Goal: Task Accomplishment & Management: Complete application form

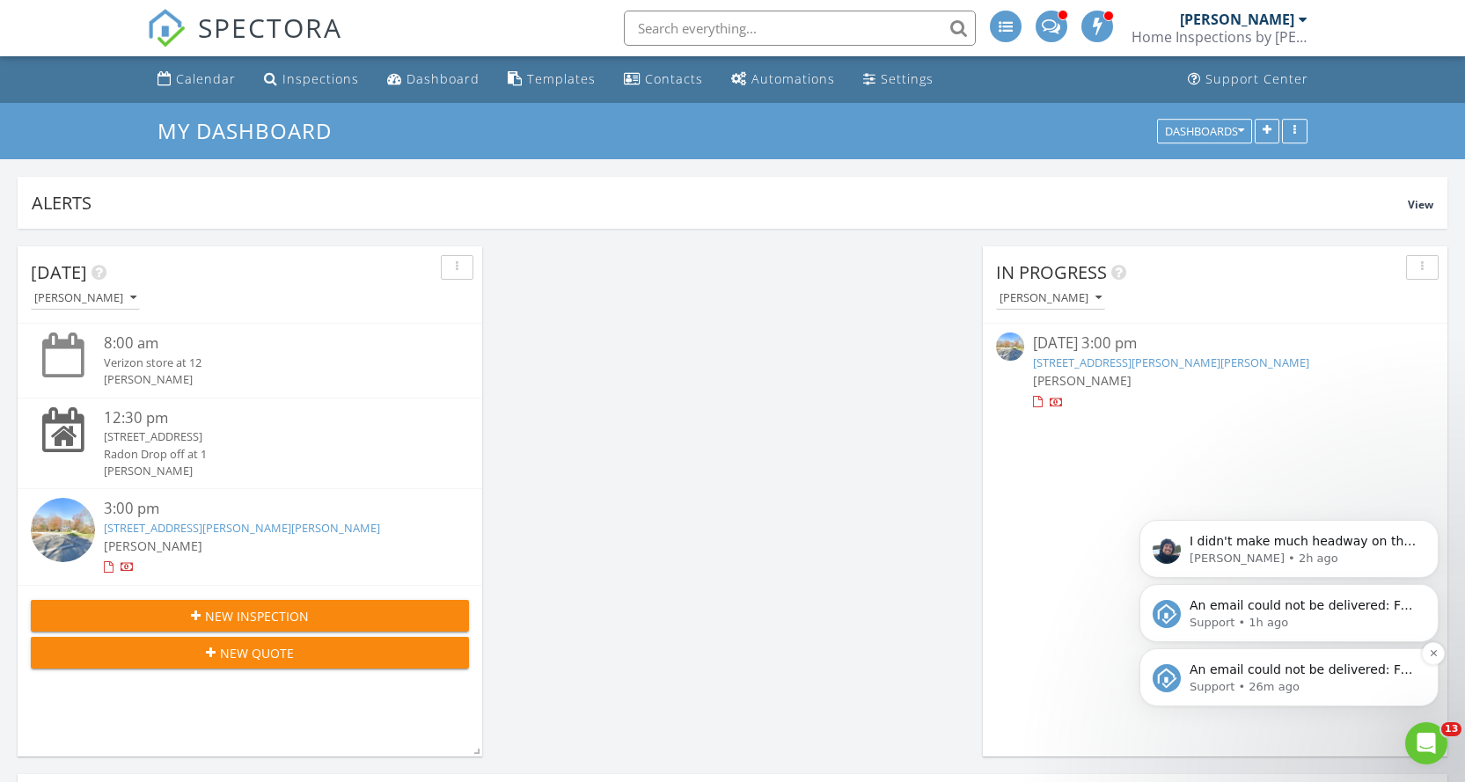
click at [1315, 670] on p "An email could not be delivered: For more information, view Why emails don't ge…" at bounding box center [1303, 671] width 227 height 18
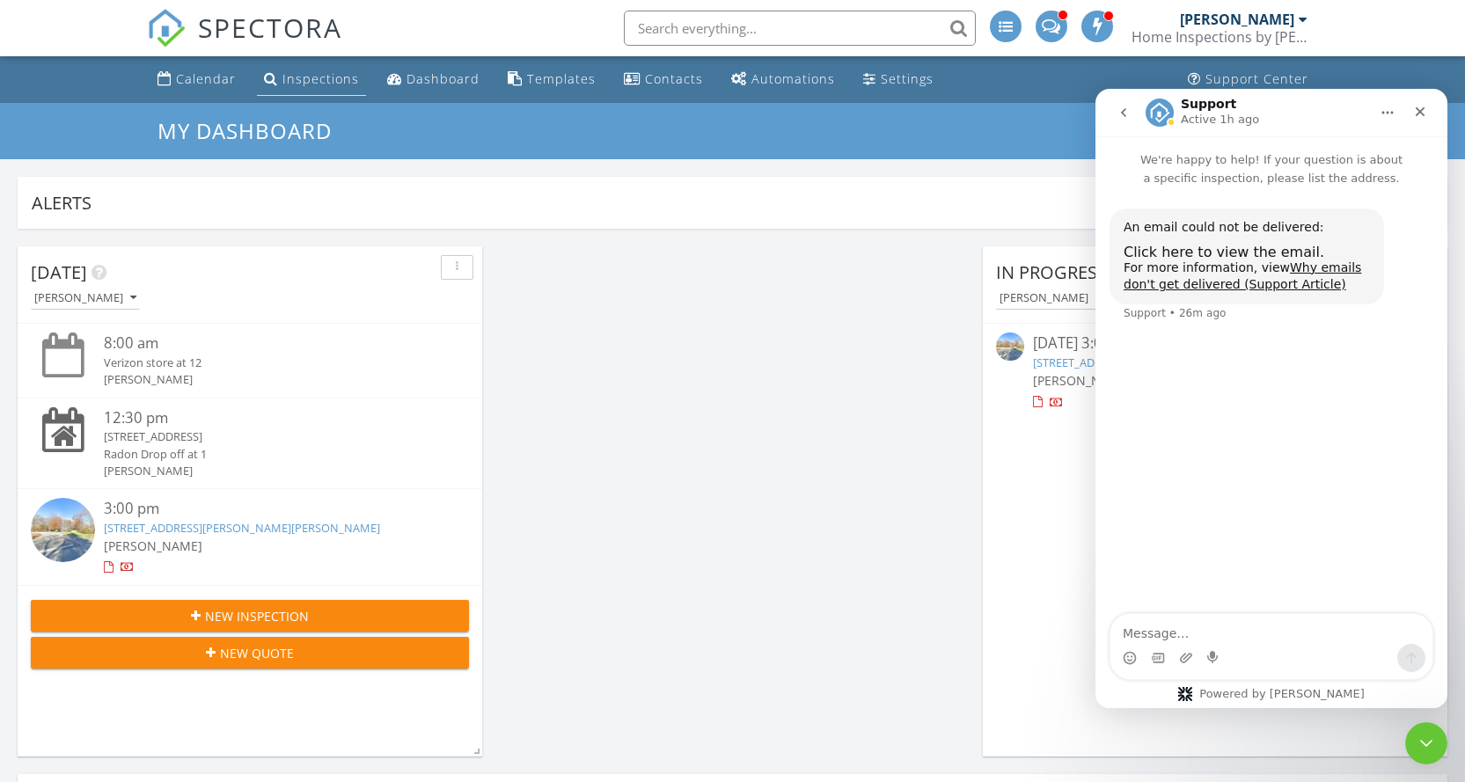
click at [344, 73] on div "Inspections" at bounding box center [321, 78] width 77 height 17
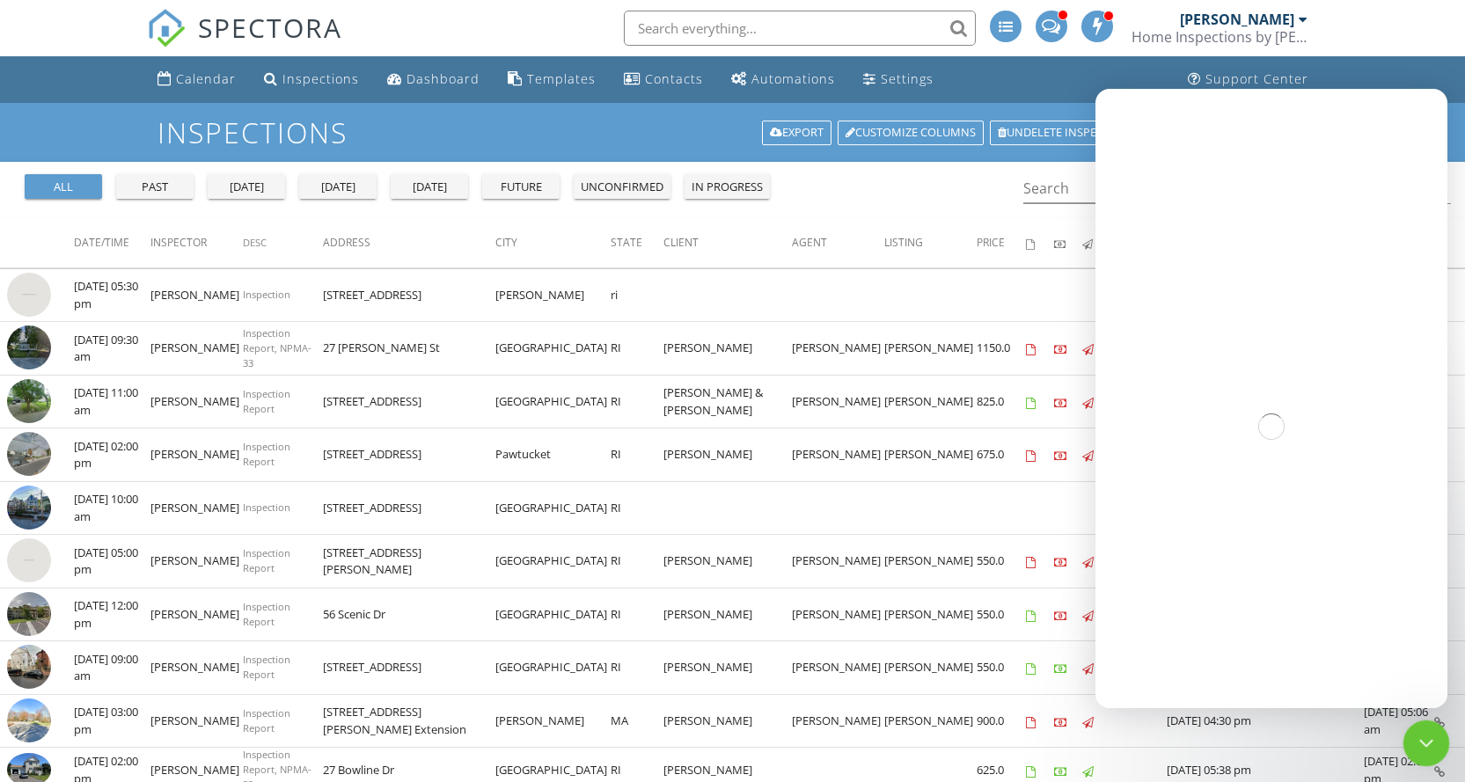
click at [1407, 745] on div "Close Intercom Messenger" at bounding box center [1424, 741] width 42 height 42
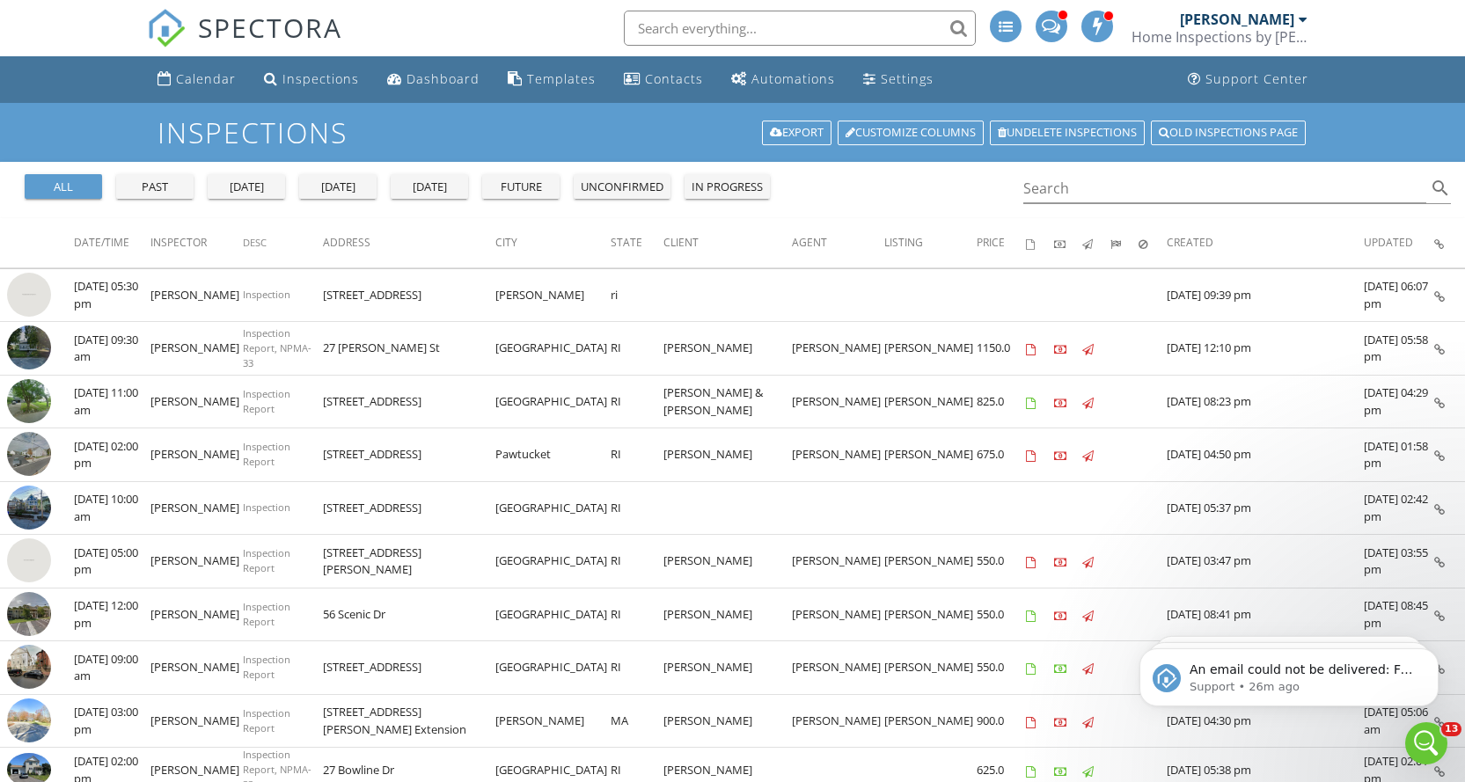
click at [524, 185] on div "future" at bounding box center [520, 188] width 63 height 18
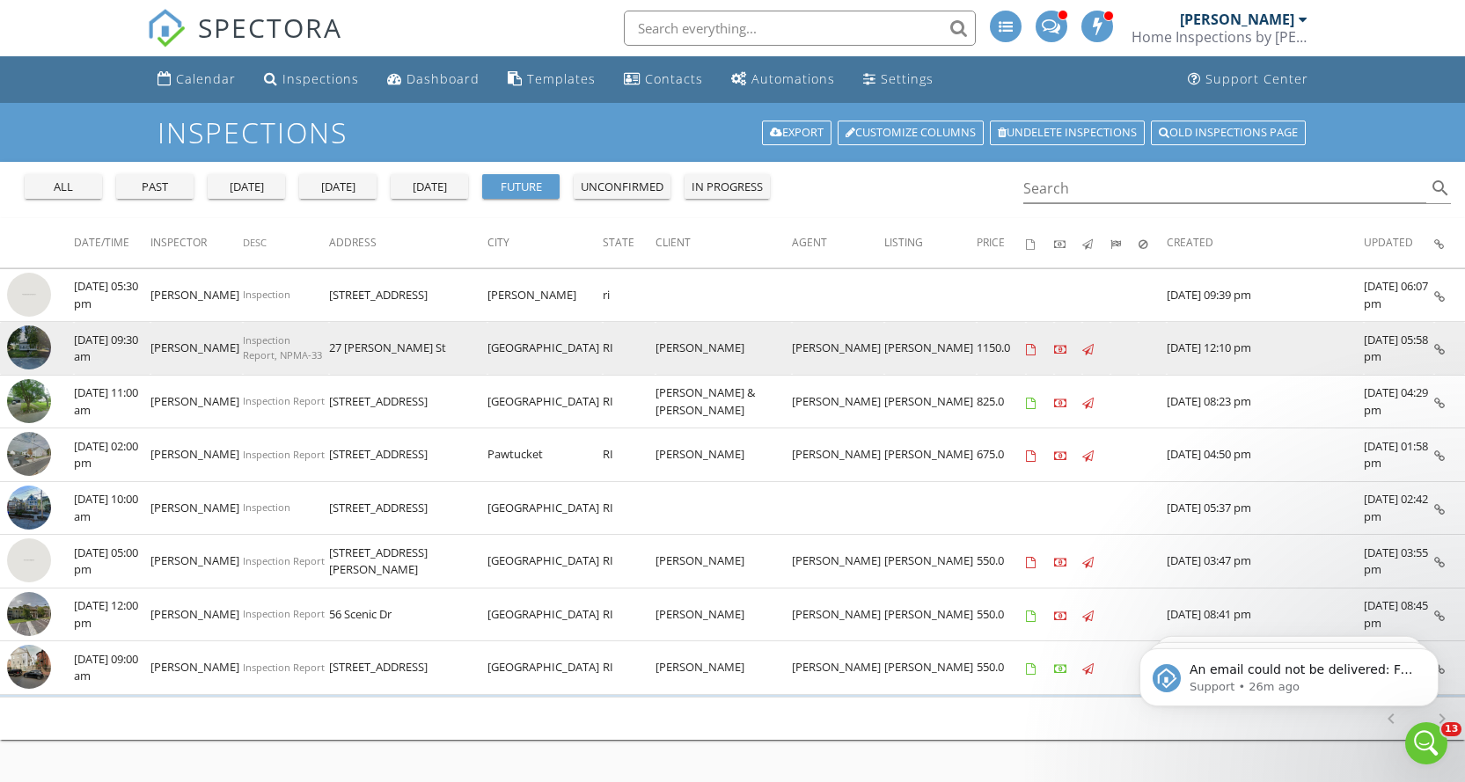
click at [26, 348] on img at bounding box center [29, 348] width 44 height 44
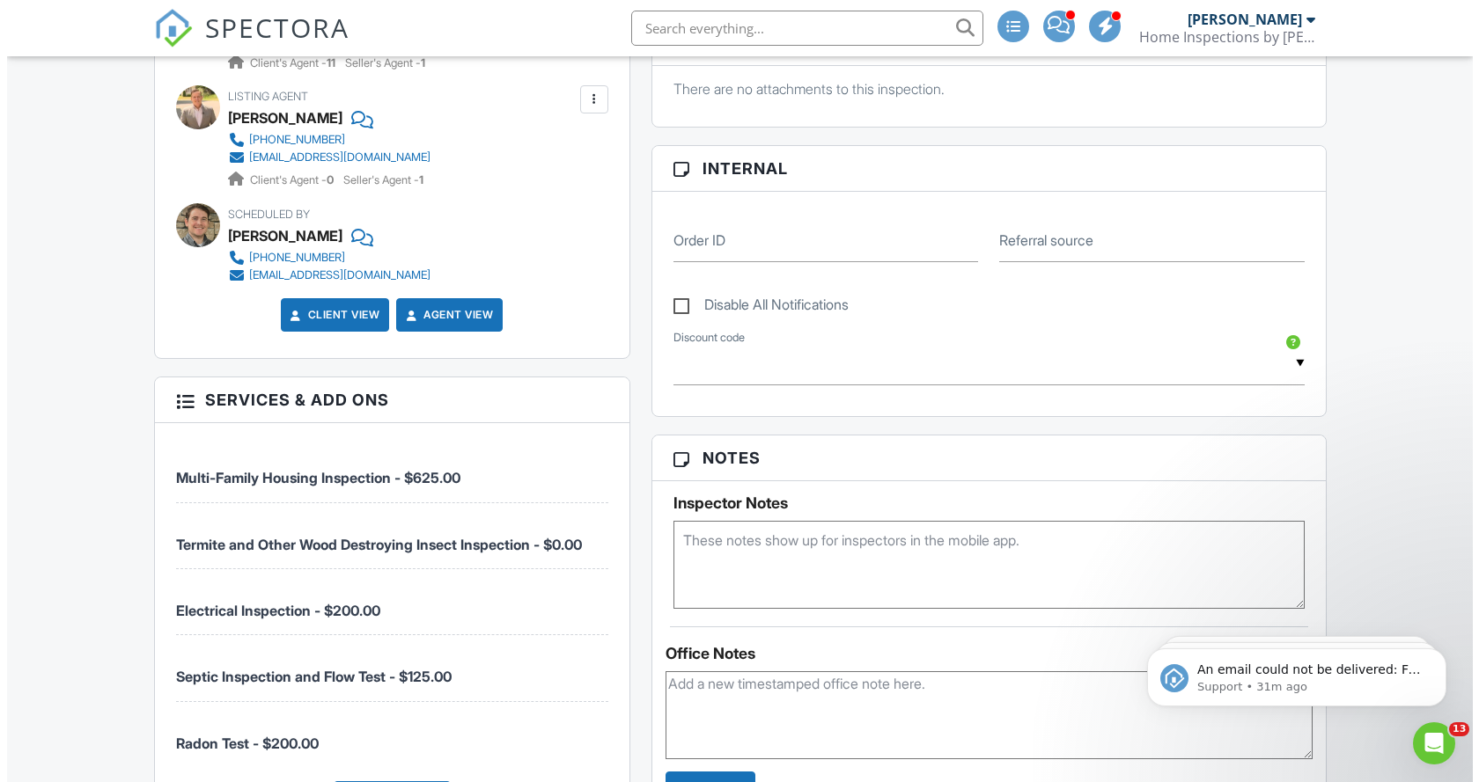
scroll to position [587, 0]
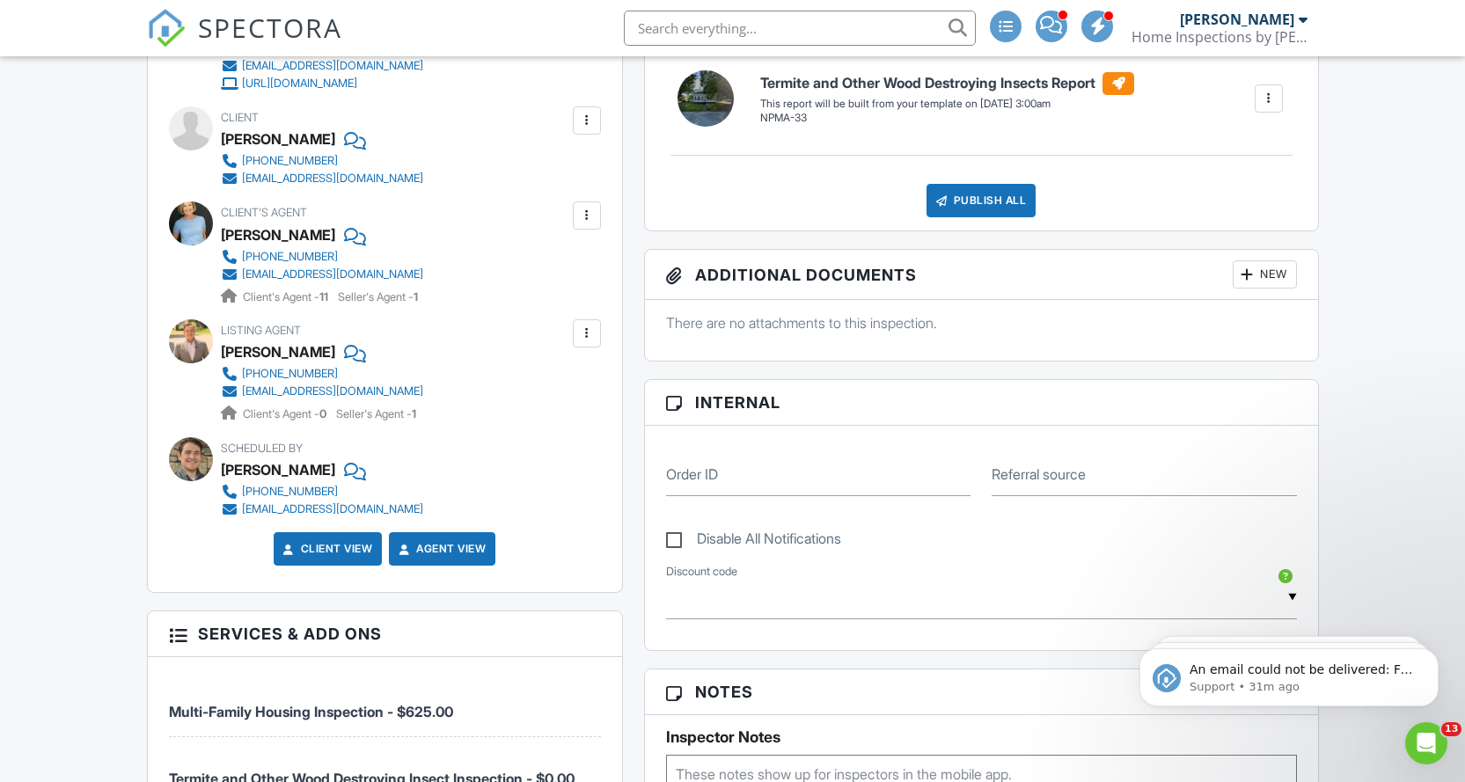
click at [584, 335] on div at bounding box center [587, 334] width 18 height 18
click at [547, 394] on li "Edit" at bounding box center [546, 387] width 90 height 44
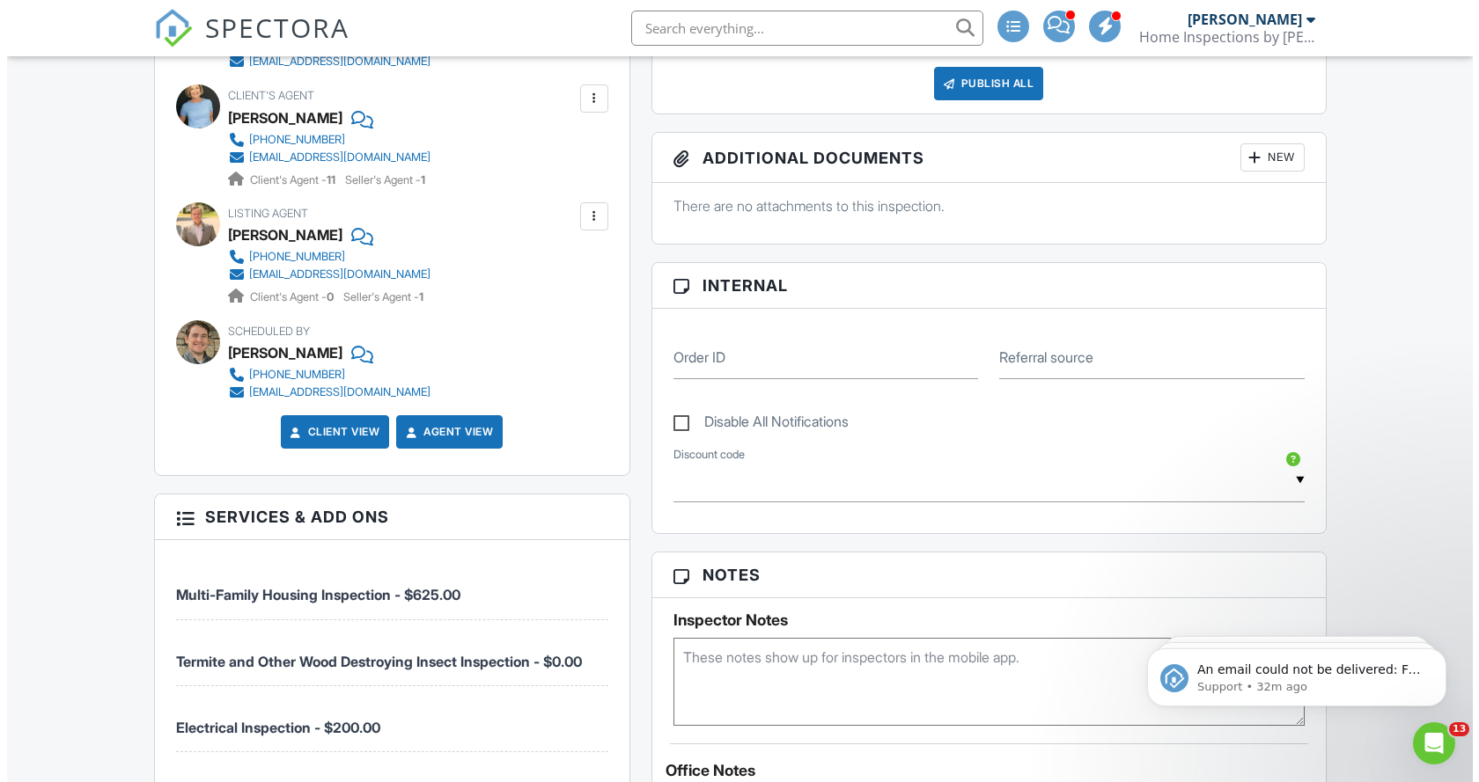
scroll to position [470, 0]
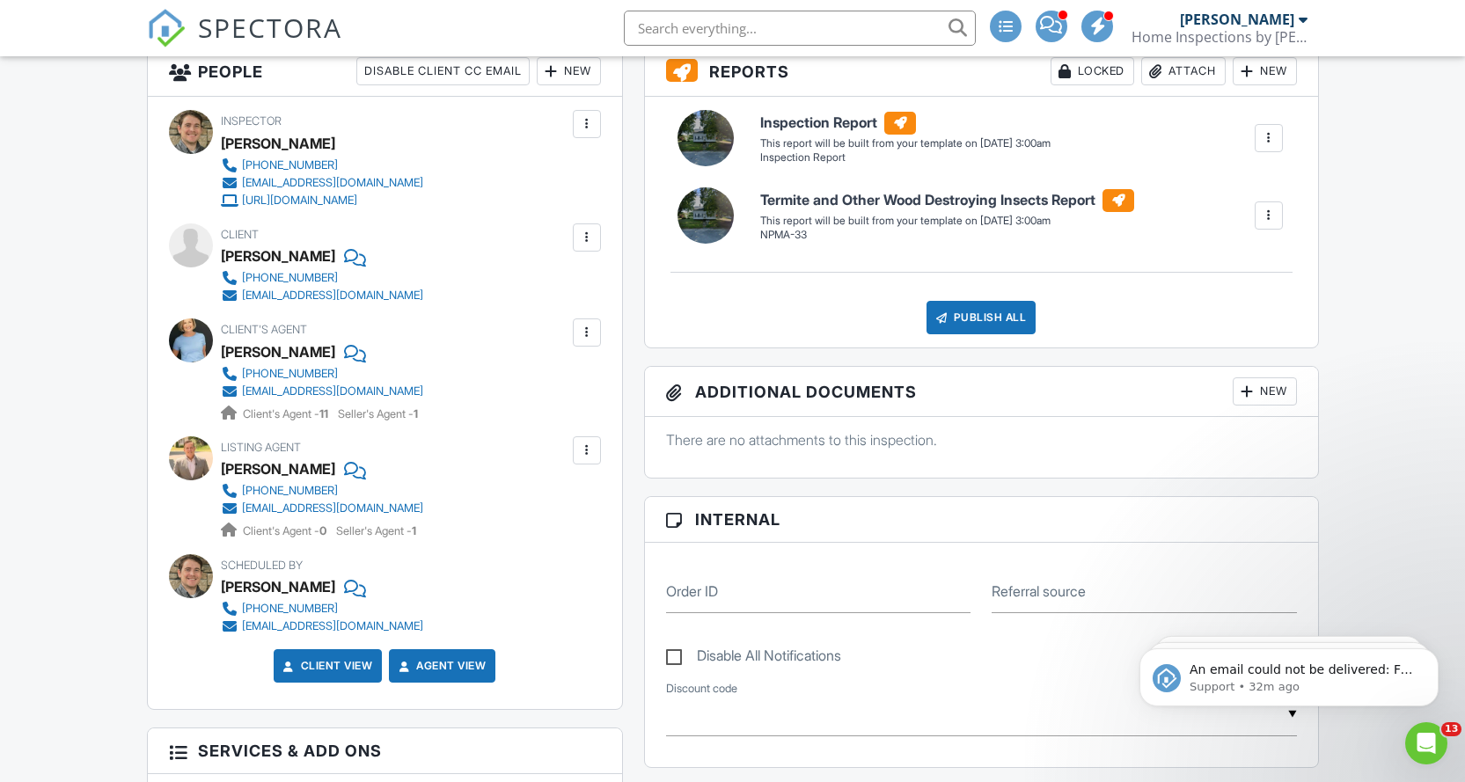
click at [589, 454] on div at bounding box center [587, 451] width 18 height 18
click at [538, 511] on li "Edit" at bounding box center [546, 504] width 90 height 44
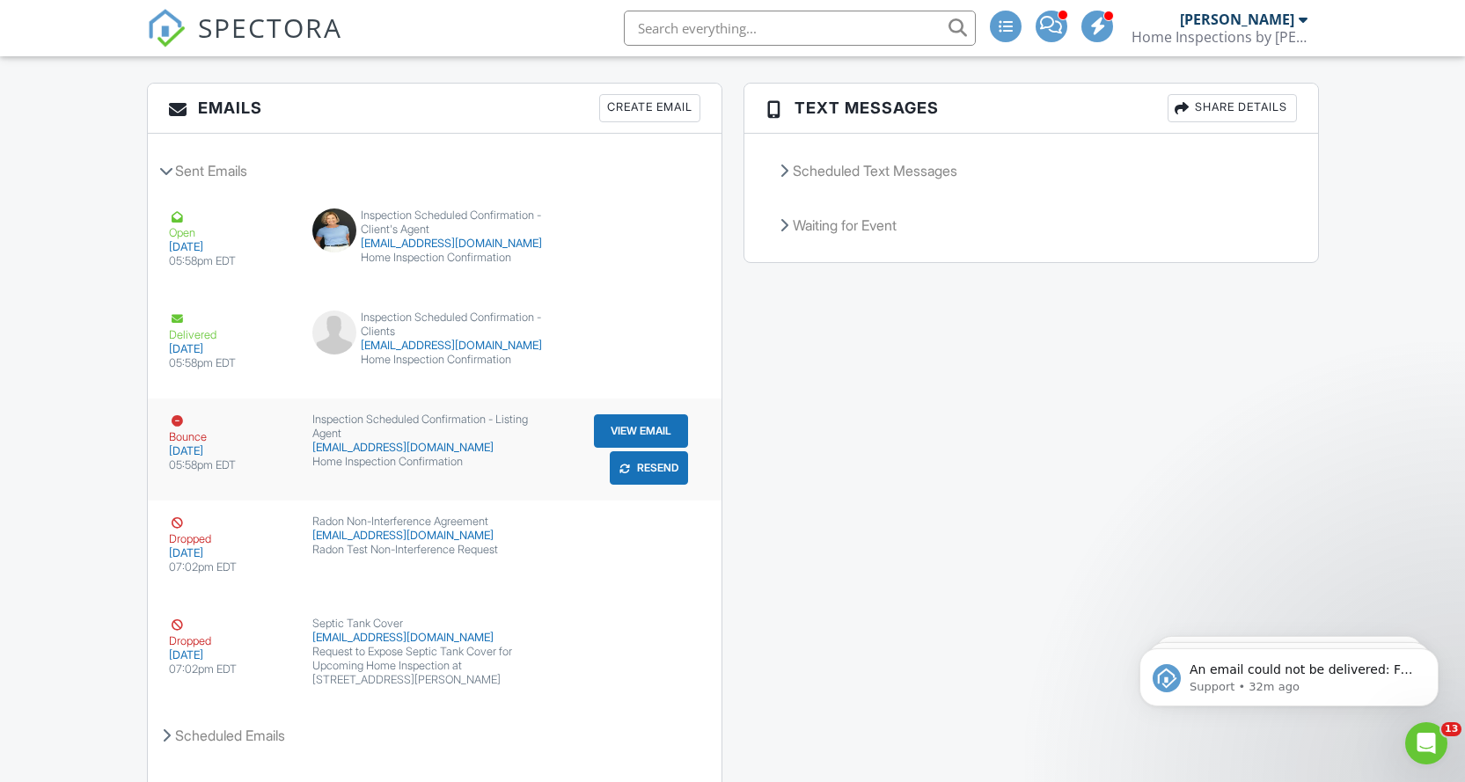
click at [657, 478] on button "Resend" at bounding box center [649, 467] width 78 height 33
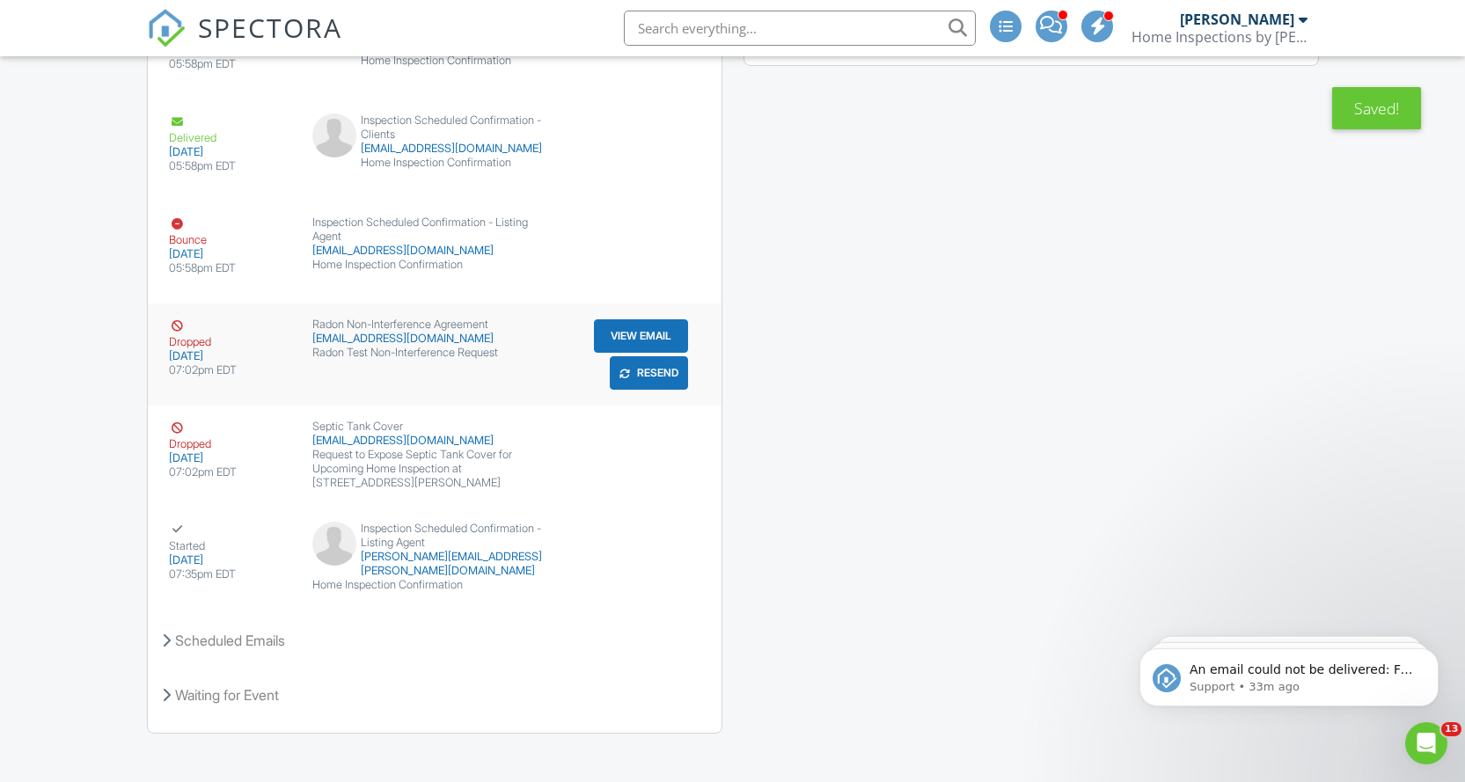
click at [650, 378] on button "Resend" at bounding box center [649, 372] width 78 height 33
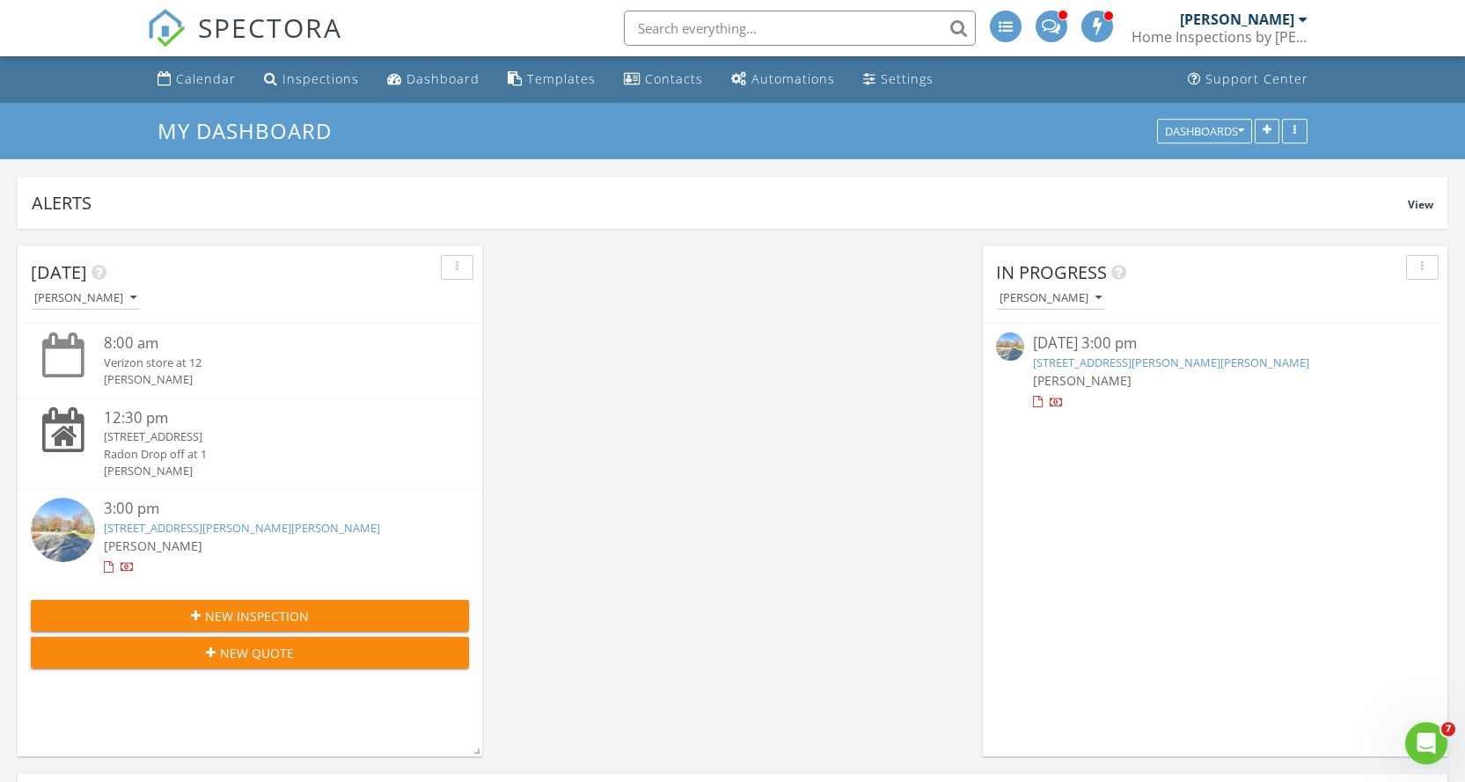
click at [263, 600] on button "New Inspection" at bounding box center [250, 616] width 438 height 32
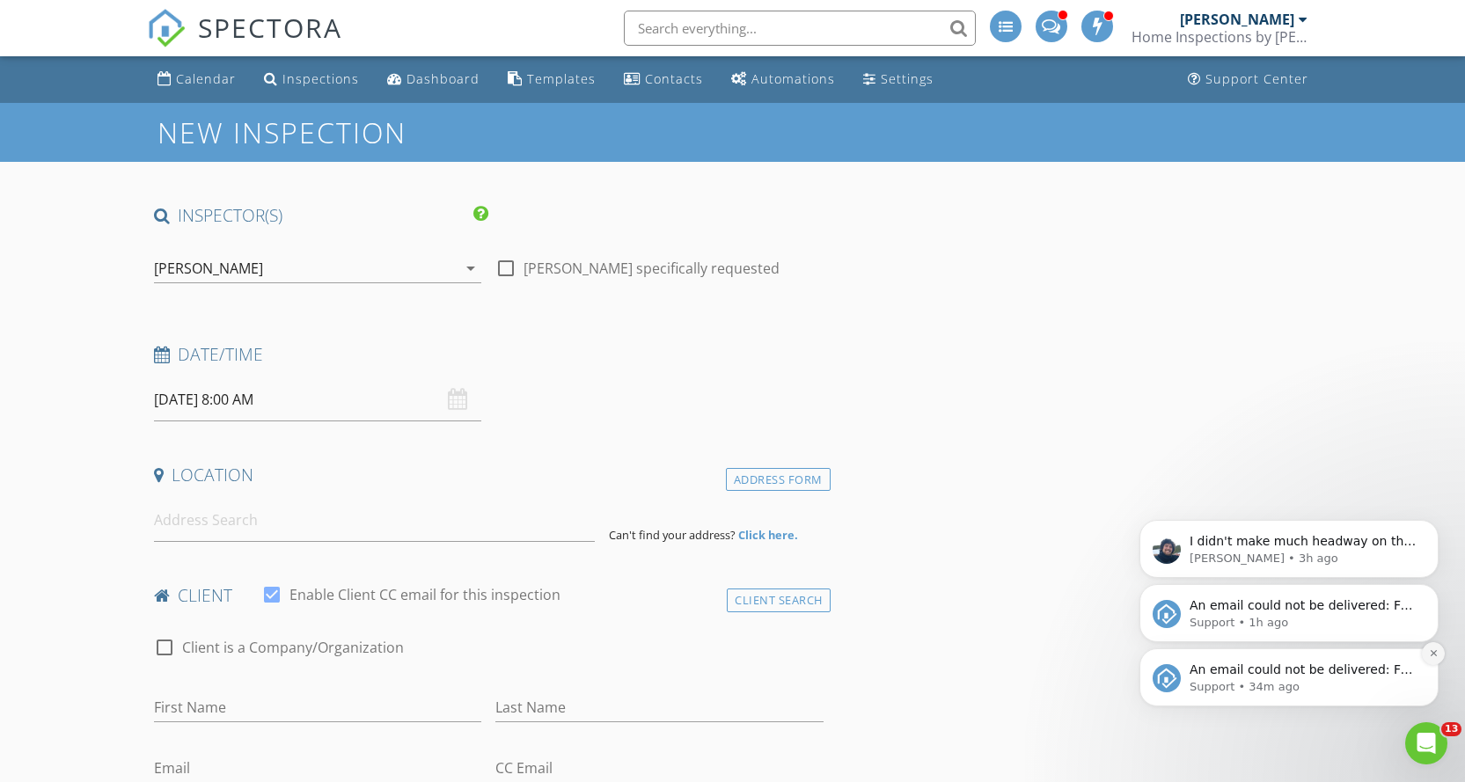
click at [1429, 647] on button "Dismiss notification" at bounding box center [1433, 653] width 23 height 23
click at [1429, 647] on button "Dismiss notification" at bounding box center [1434, 654] width 18 height 18
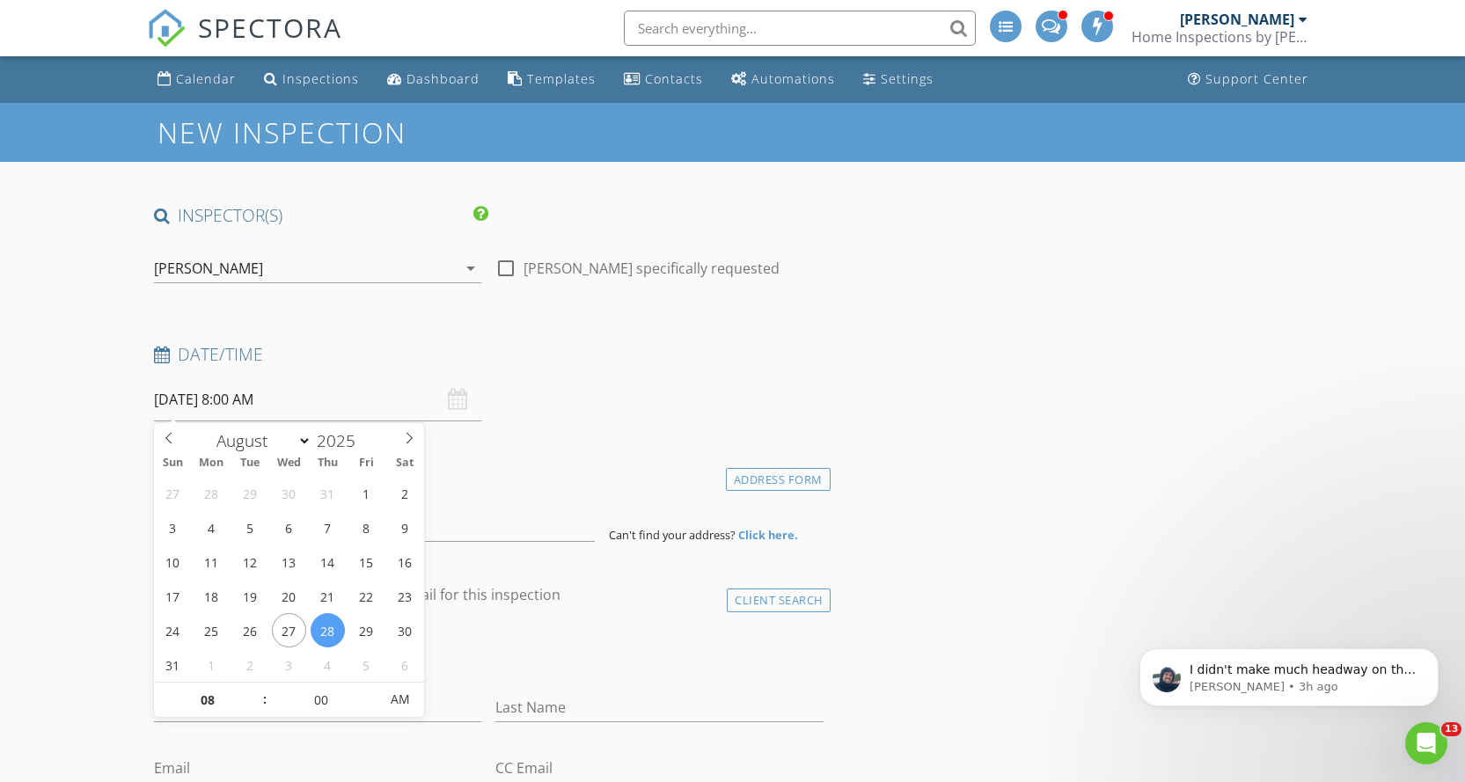
click at [194, 393] on input "08/28/2025 8:00 AM" at bounding box center [318, 399] width 328 height 43
select select "8"
click at [404, 437] on icon at bounding box center [409, 438] width 12 height 12
type input "09/30/2025 8:00 AM"
type input "09"
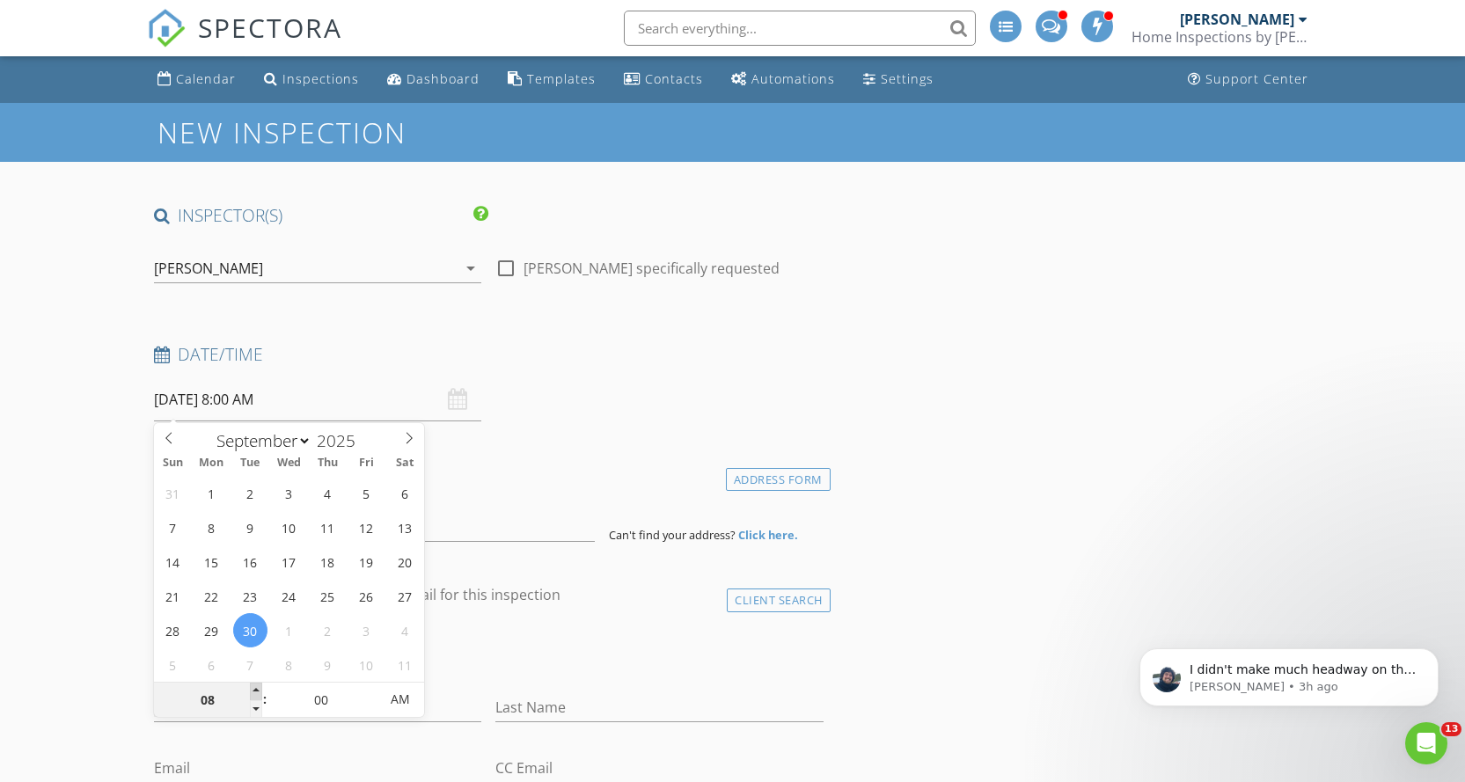
type input "09/30/2025 9:00 AM"
click at [258, 690] on span at bounding box center [256, 692] width 12 height 18
type input "10"
type input "09/30/2025 10:00 AM"
click at [258, 690] on span at bounding box center [256, 692] width 12 height 18
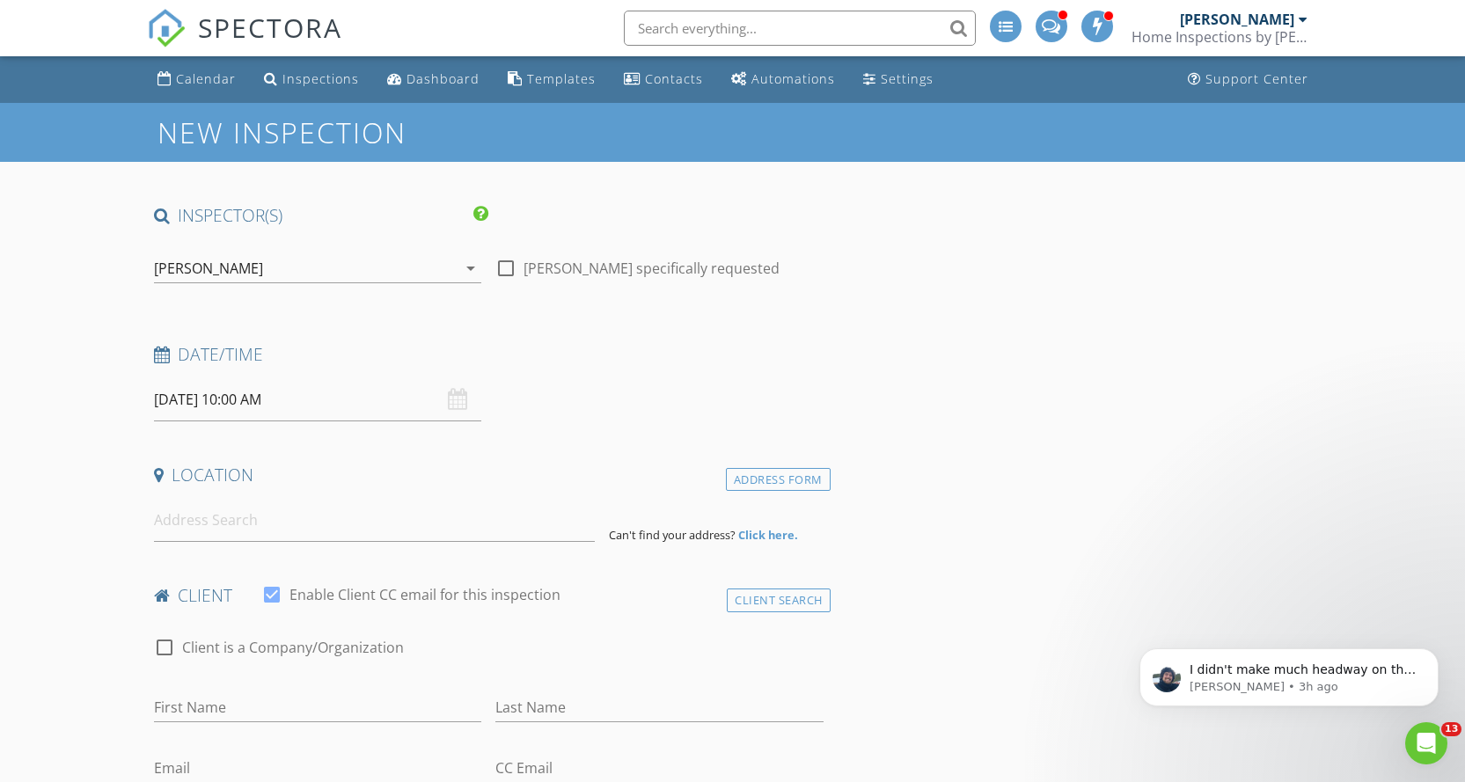
click at [186, 525] on input at bounding box center [375, 520] width 442 height 43
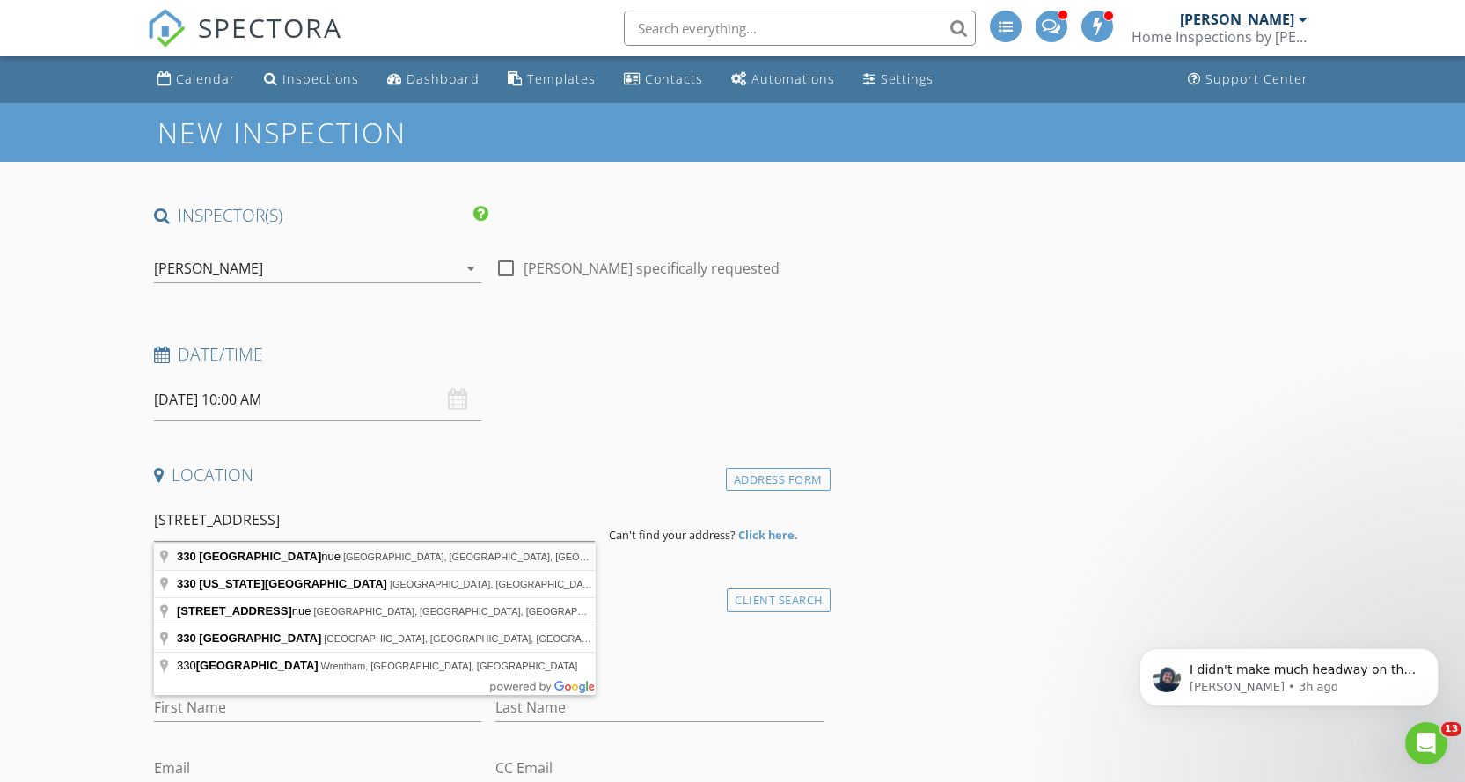
type input "330 Indian Avenue, Middletown, RI, USA"
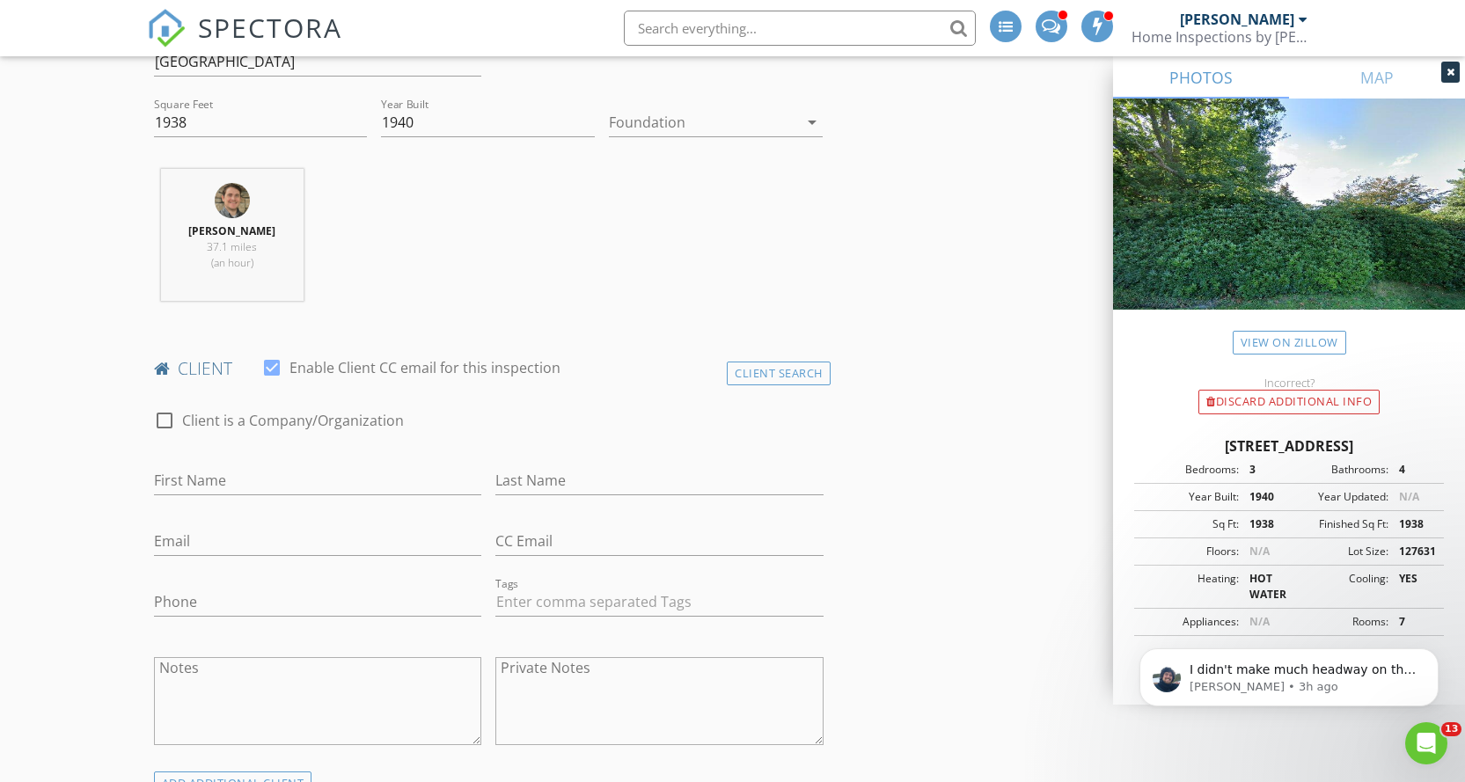
scroll to position [939, 0]
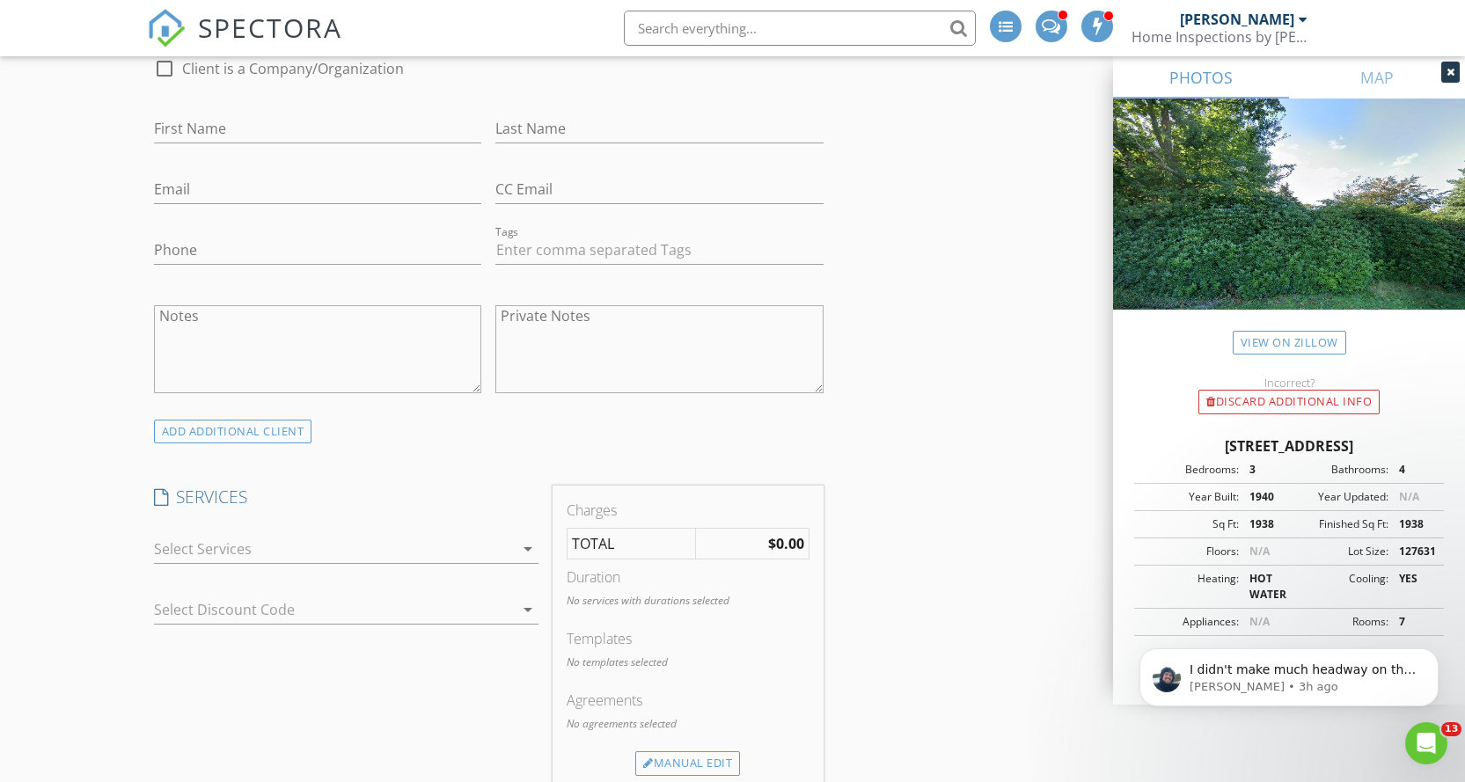
click at [281, 546] on div at bounding box center [334, 549] width 360 height 28
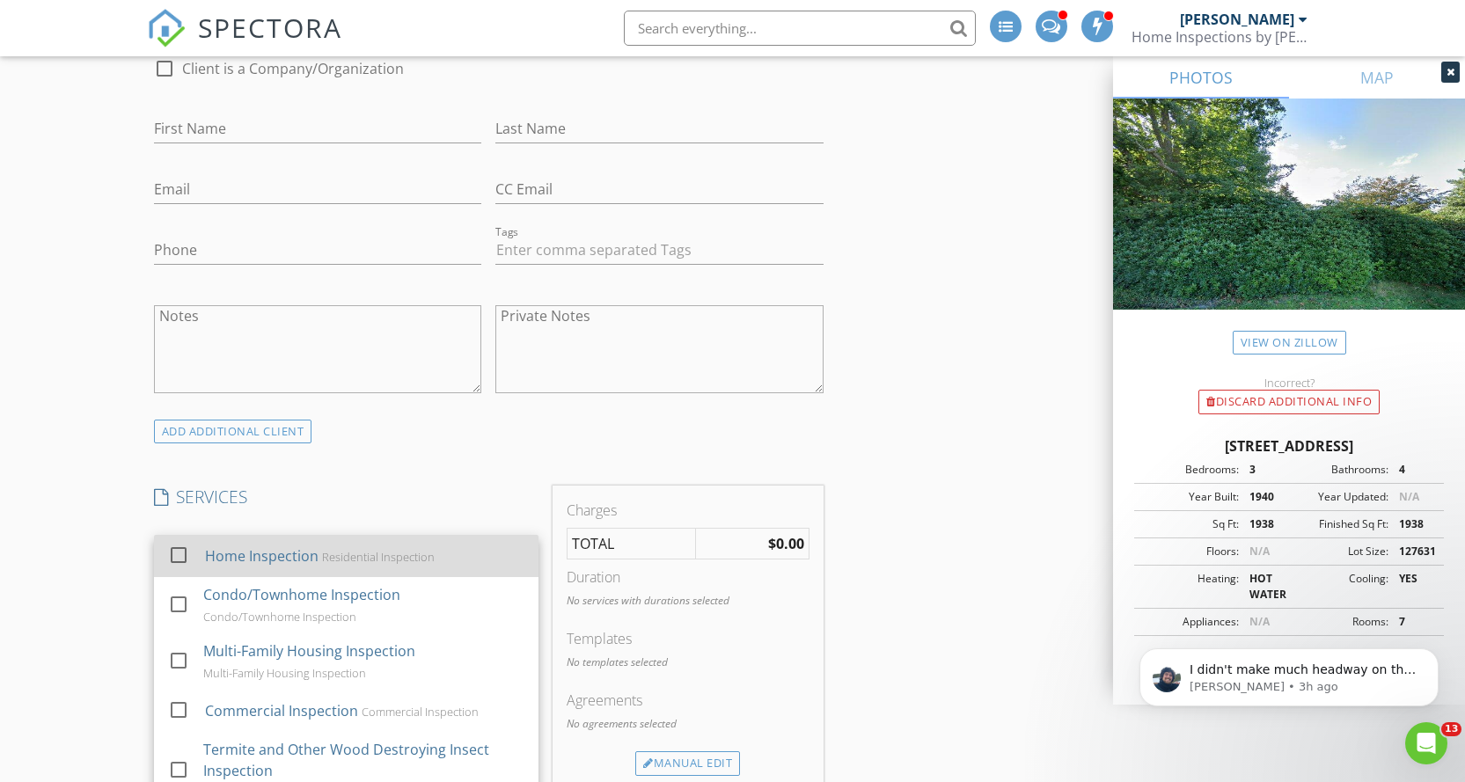
click at [218, 551] on div "Home Inspection" at bounding box center [261, 556] width 114 height 21
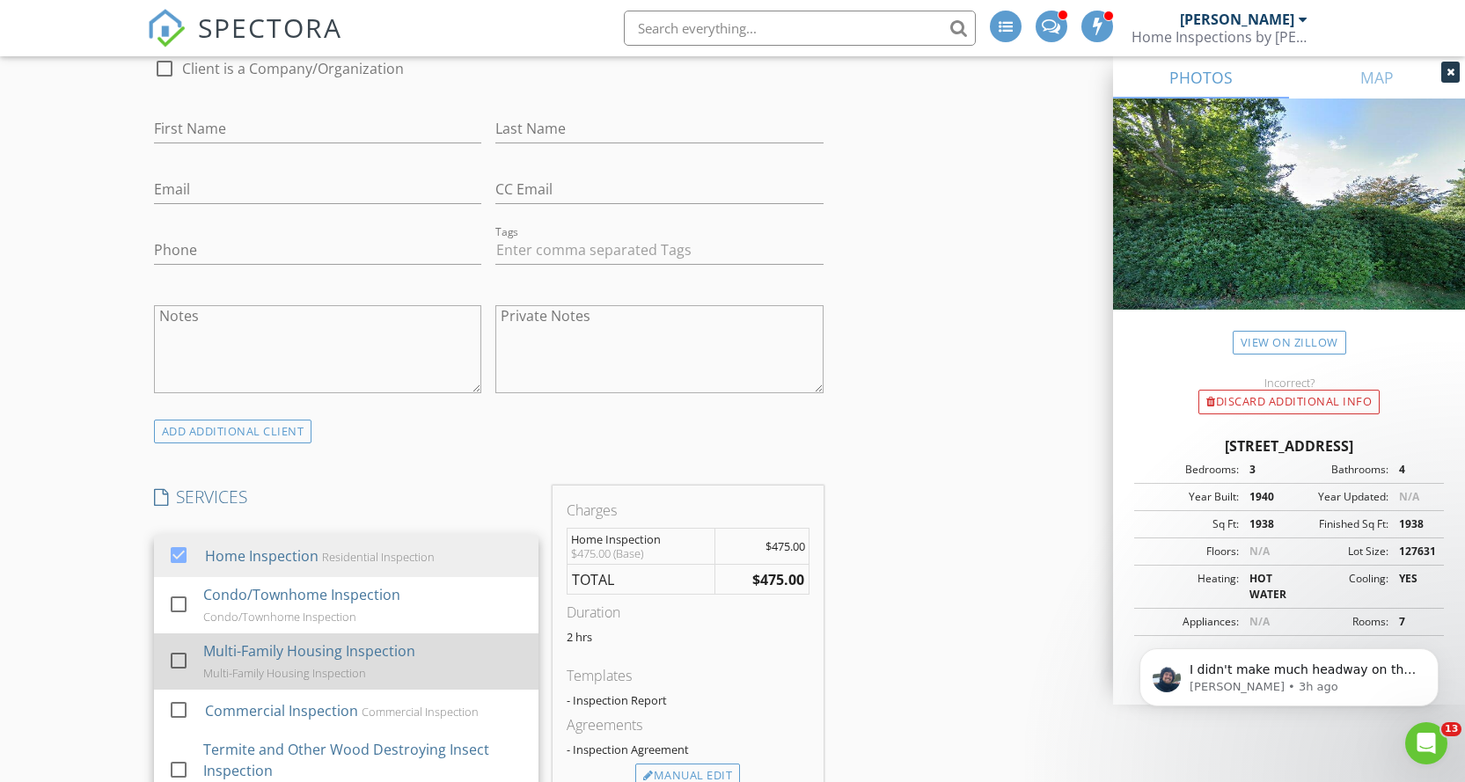
scroll to position [117, 0]
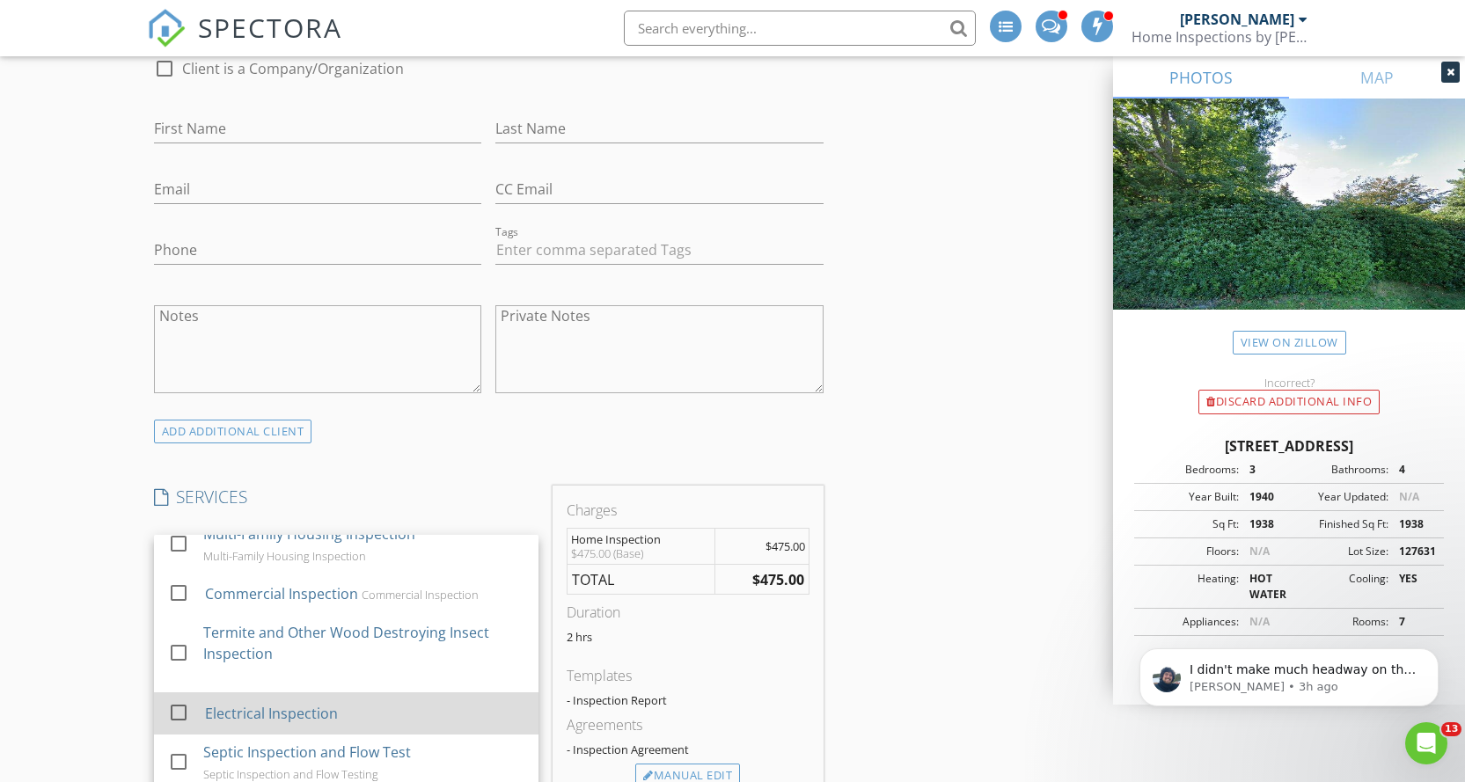
click at [178, 716] on div at bounding box center [179, 713] width 30 height 30
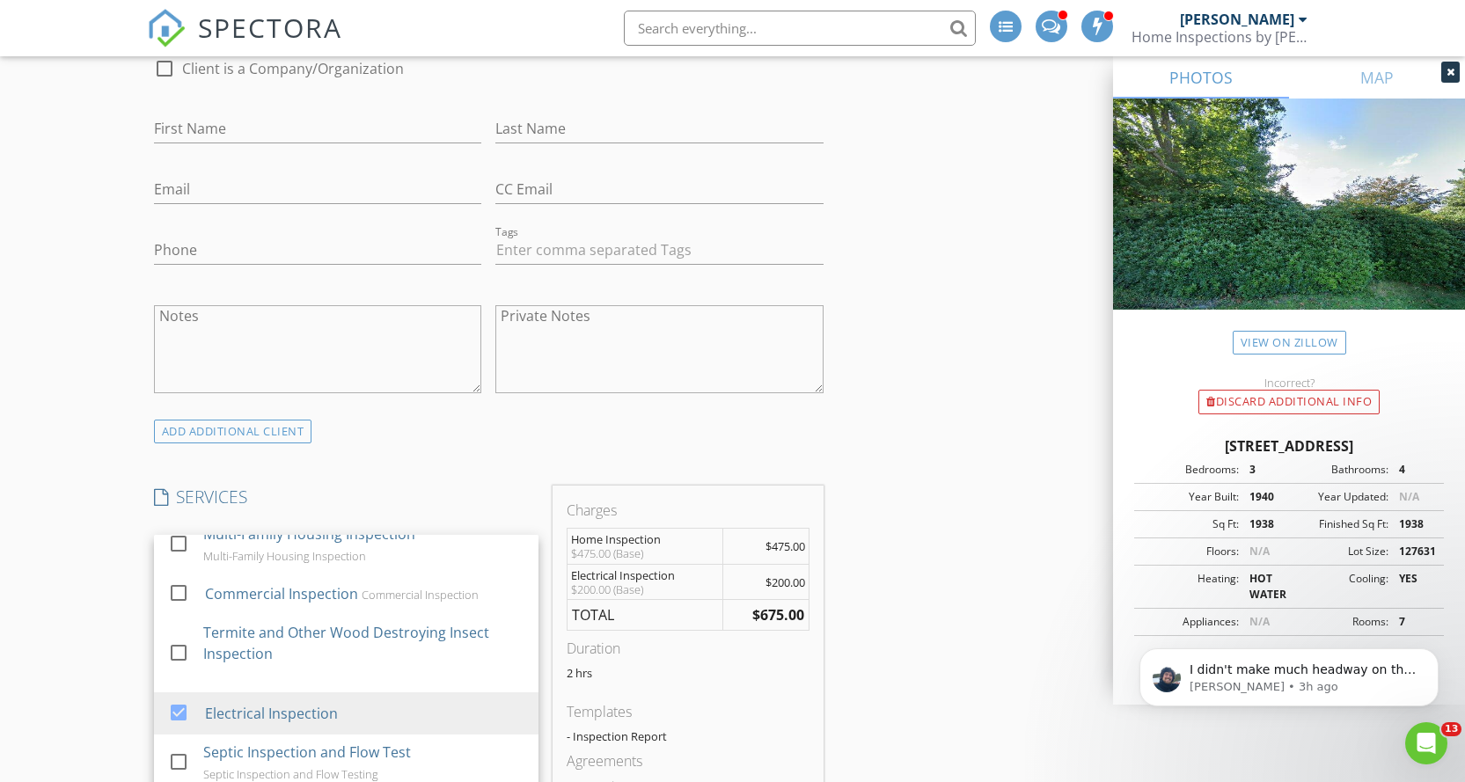
click at [92, 647] on div "New Inspection INSPECTOR(S) check_box Patrick Geddes PRIMARY Patrick Geddes arr…" at bounding box center [732, 793] width 1465 height 3259
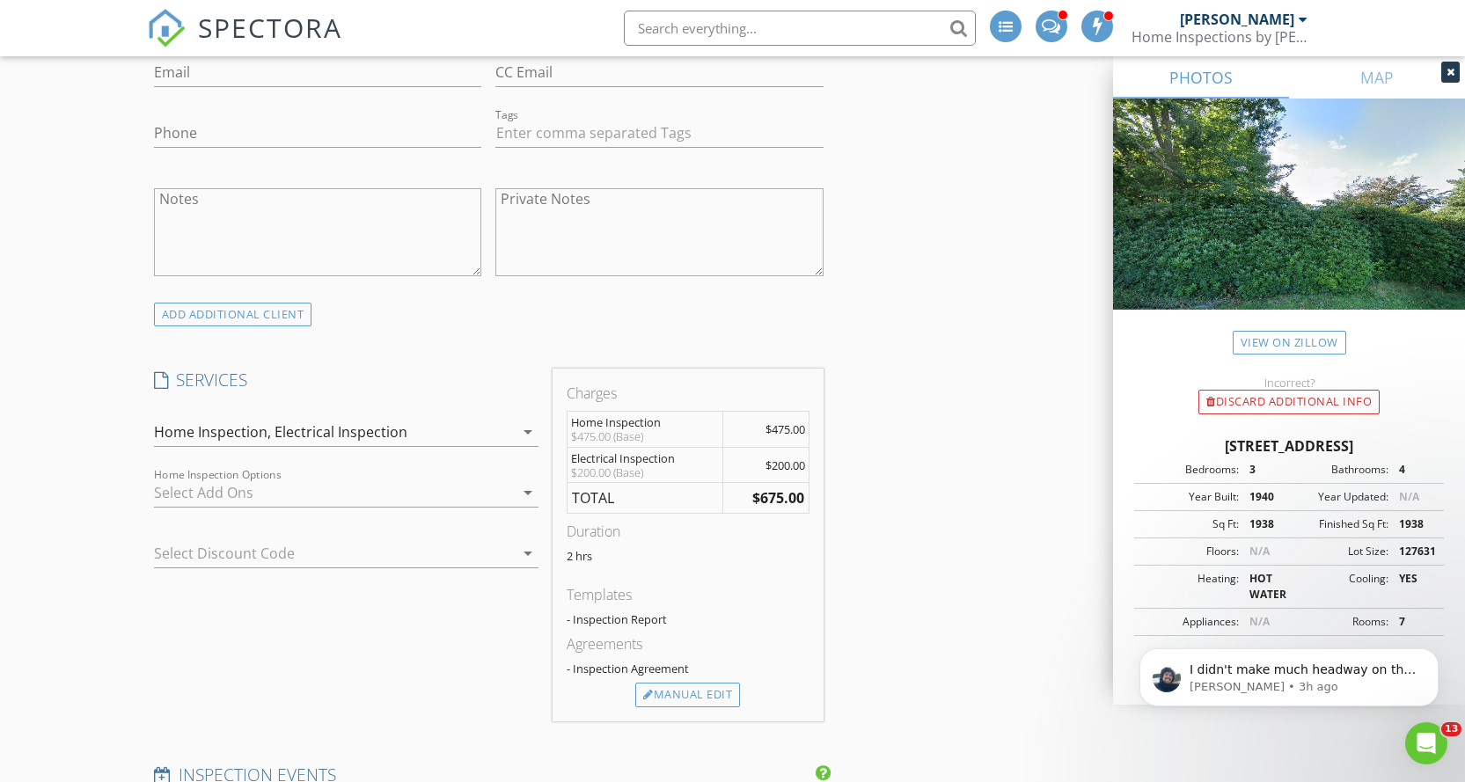
scroll to position [1291, 0]
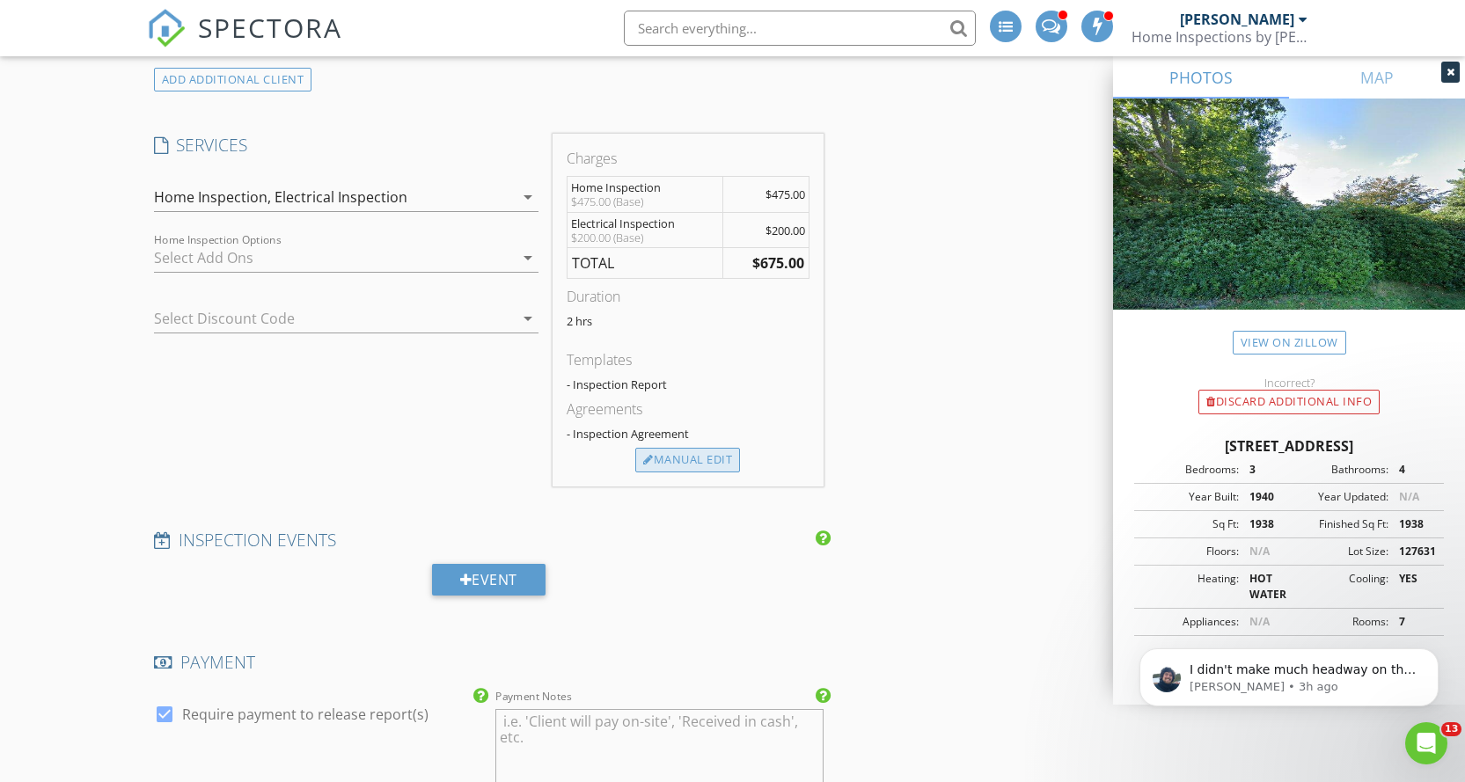
click at [684, 467] on div "Manual Edit" at bounding box center [687, 460] width 105 height 25
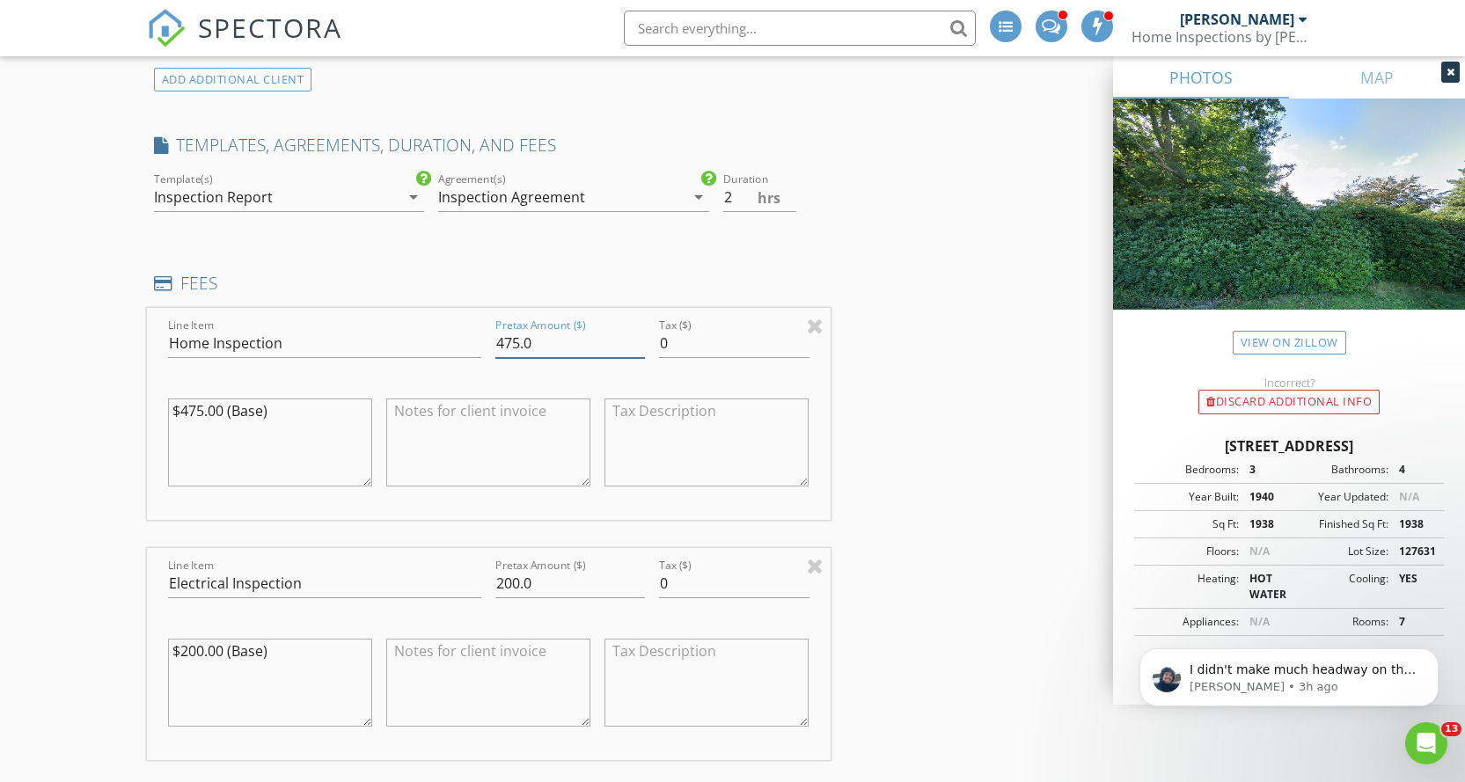
drag, startPoint x: 553, startPoint y: 346, endPoint x: 437, endPoint y: 335, distance: 115.8
click at [437, 335] on div "Line Item Home Inspection Pretax Amount ($) 475.0 Tax ($) 0 $475.00 (Base)" at bounding box center [489, 414] width 684 height 212
type input "700"
click at [84, 496] on div "New Inspection INSPECTOR(S) check_box Patrick Geddes PRIMARY Patrick Geddes arr…" at bounding box center [732, 634] width 1465 height 3644
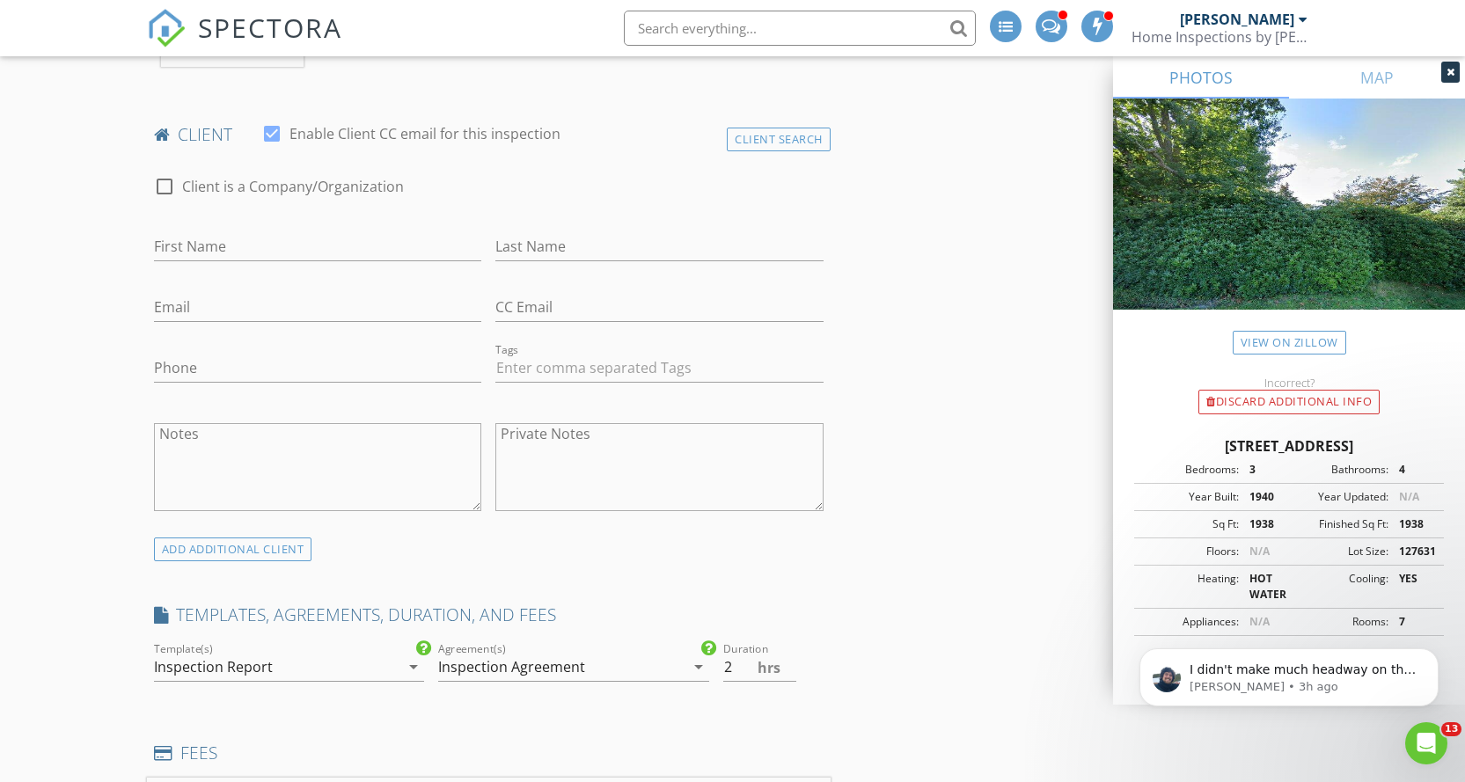
scroll to position [704, 0]
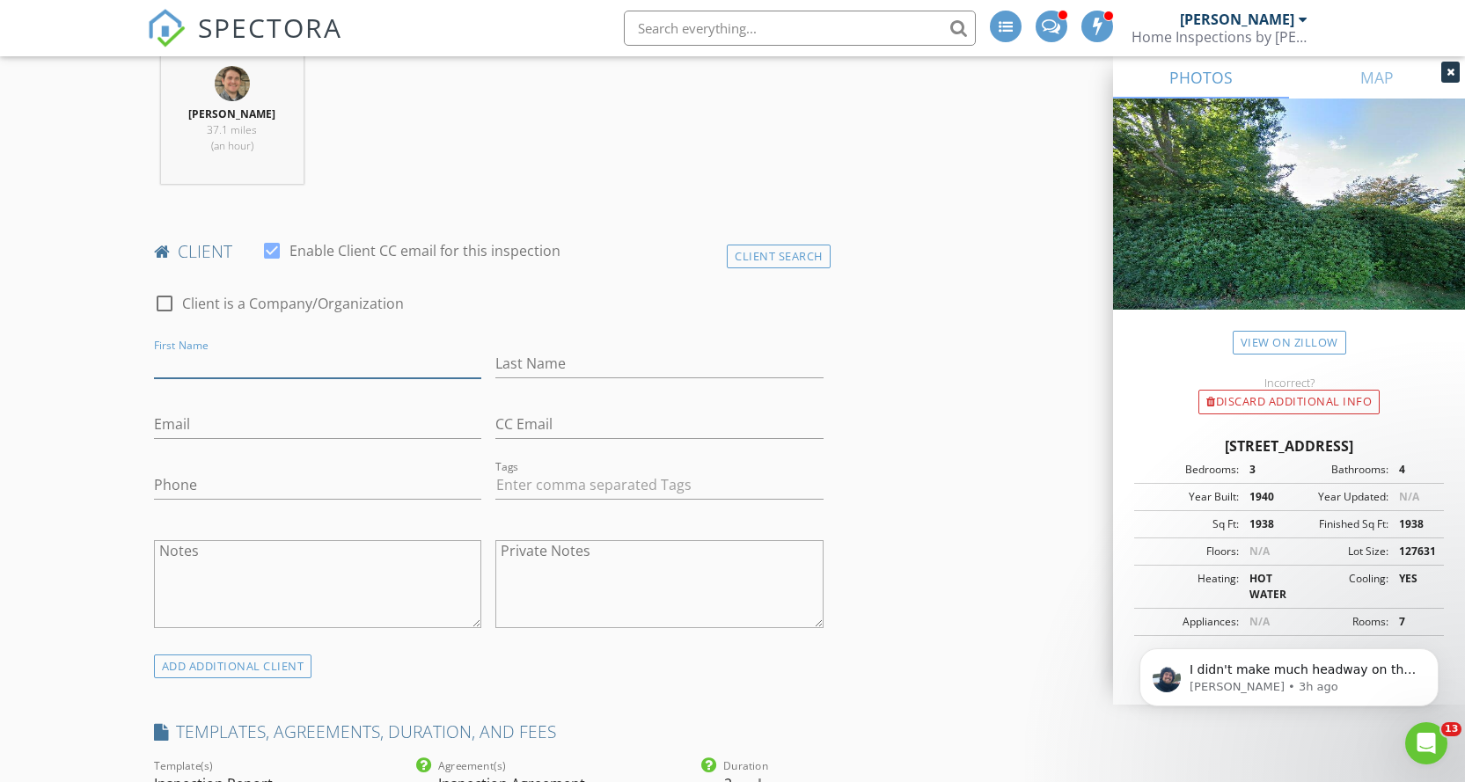
click at [198, 356] on input "First Name" at bounding box center [318, 363] width 328 height 29
type input "Elizabeth"
type input "Colt"
type input "ec@jmforbes.com"
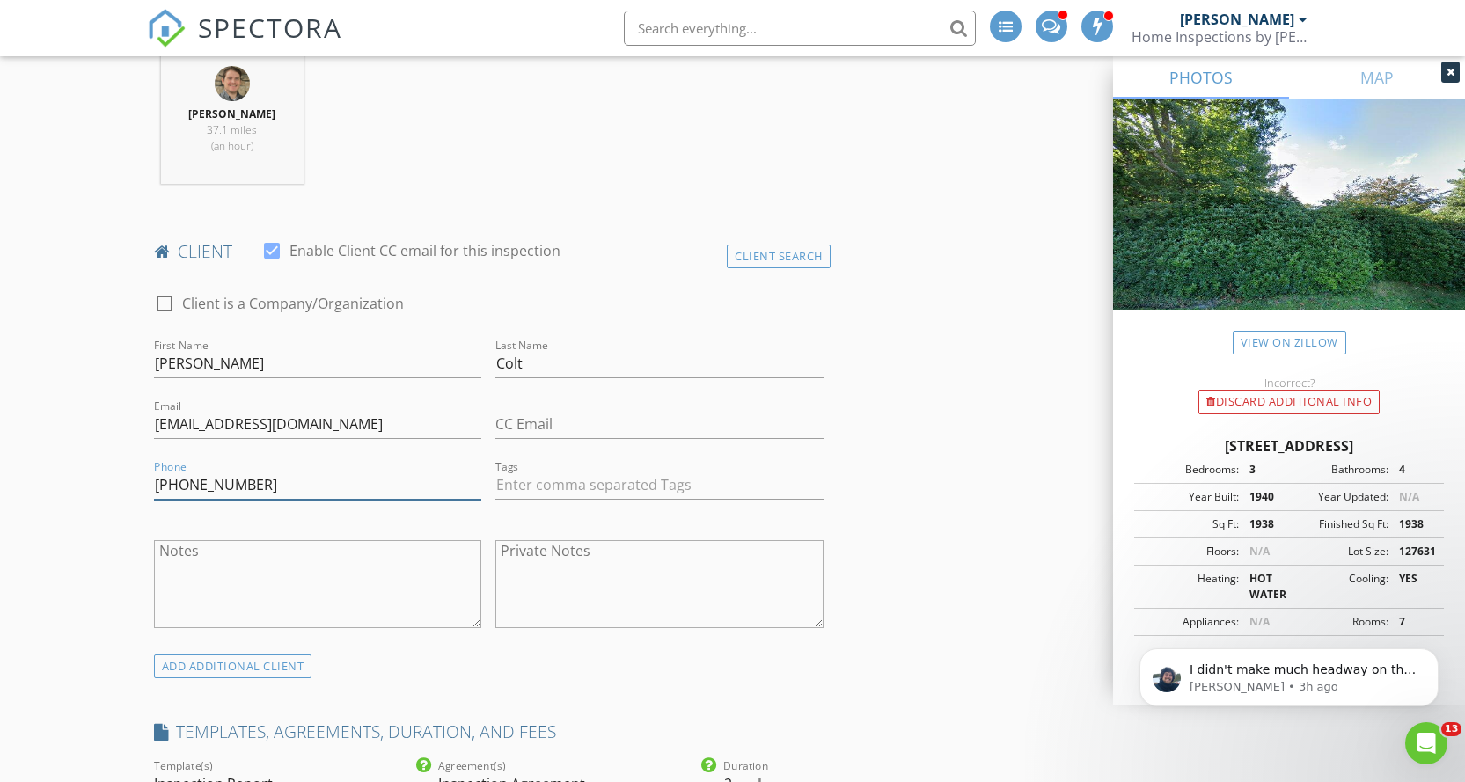
type input "617-316-7015"
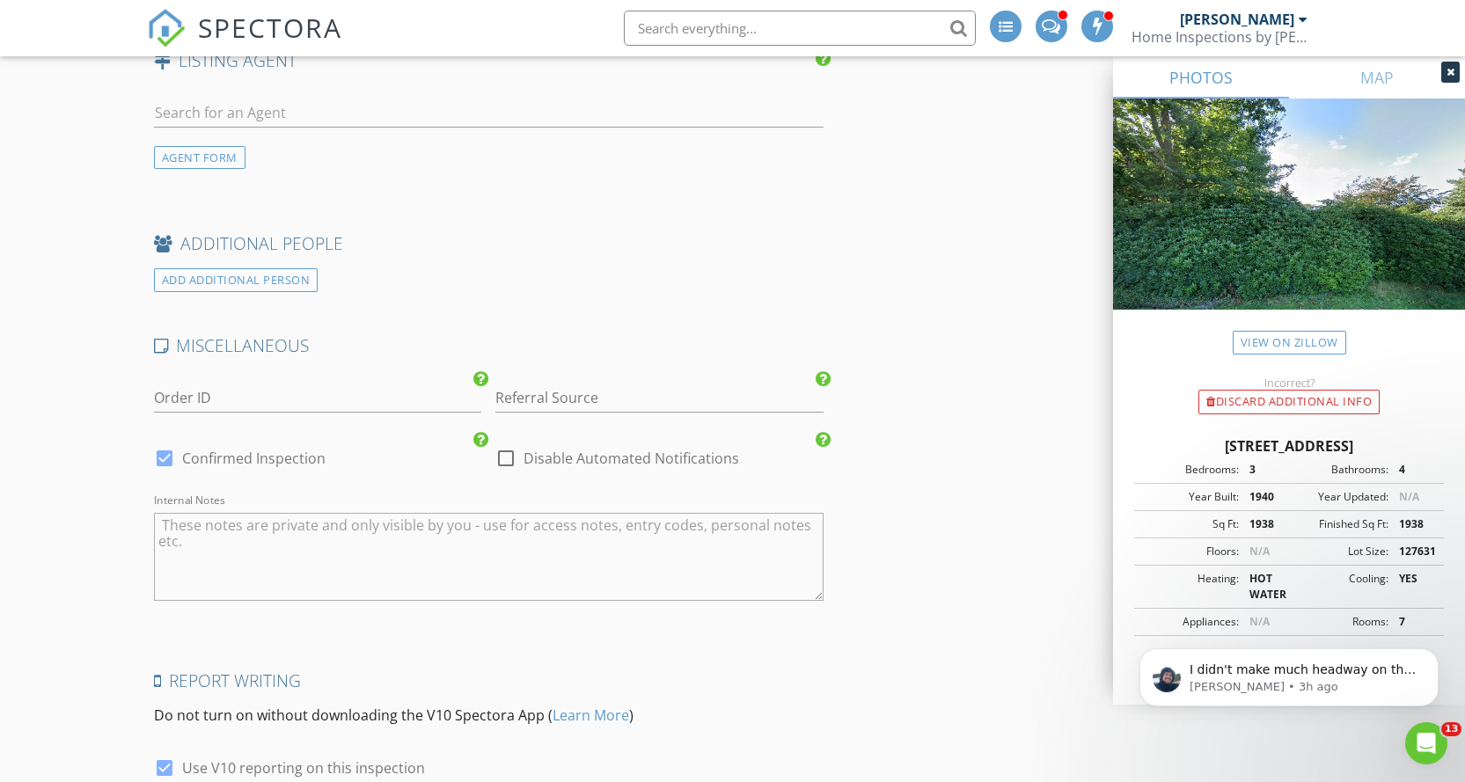
scroll to position [2964, 0]
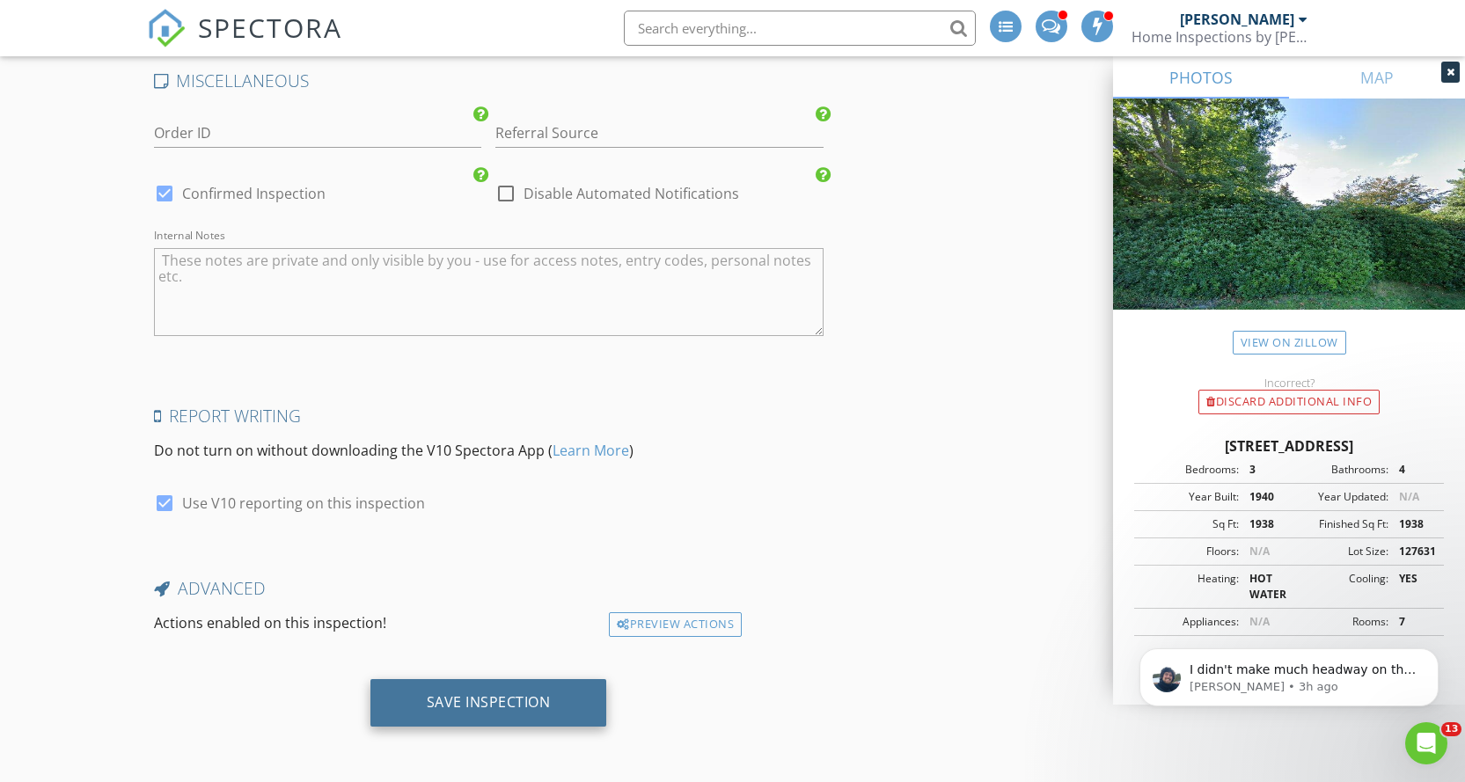
click at [494, 717] on div "Save Inspection" at bounding box center [489, 703] width 237 height 48
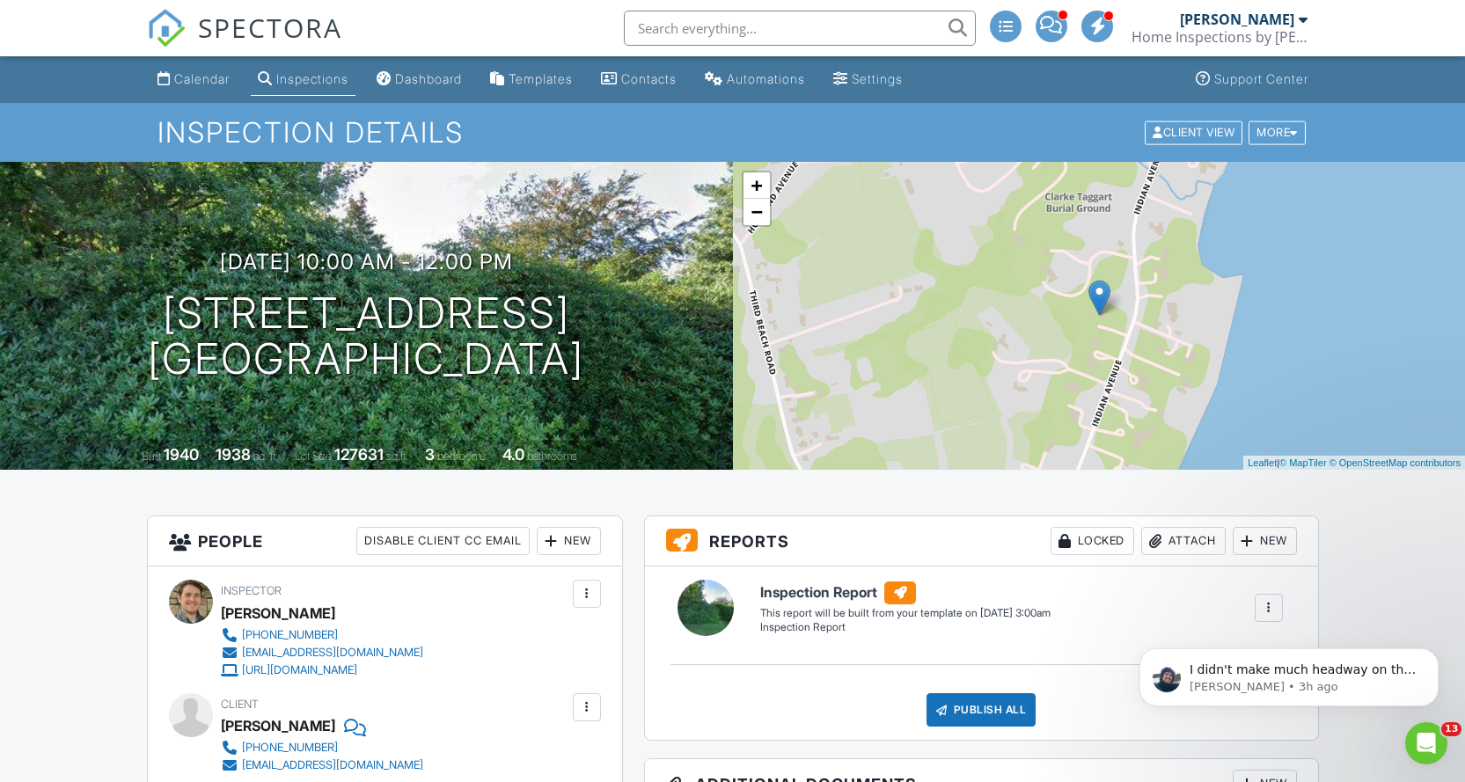
click at [290, 9] on span "SPECTORA" at bounding box center [270, 27] width 144 height 37
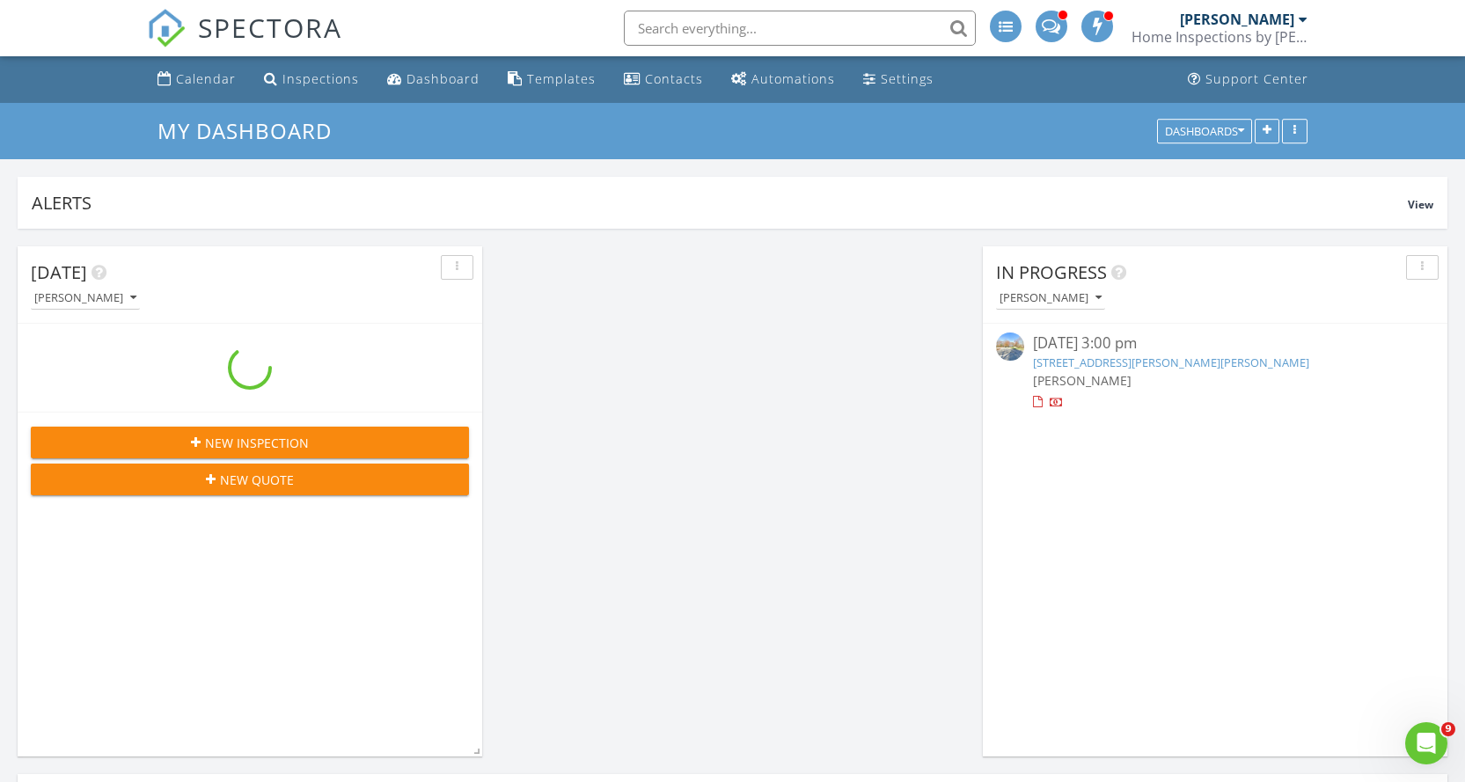
scroll to position [378, 465]
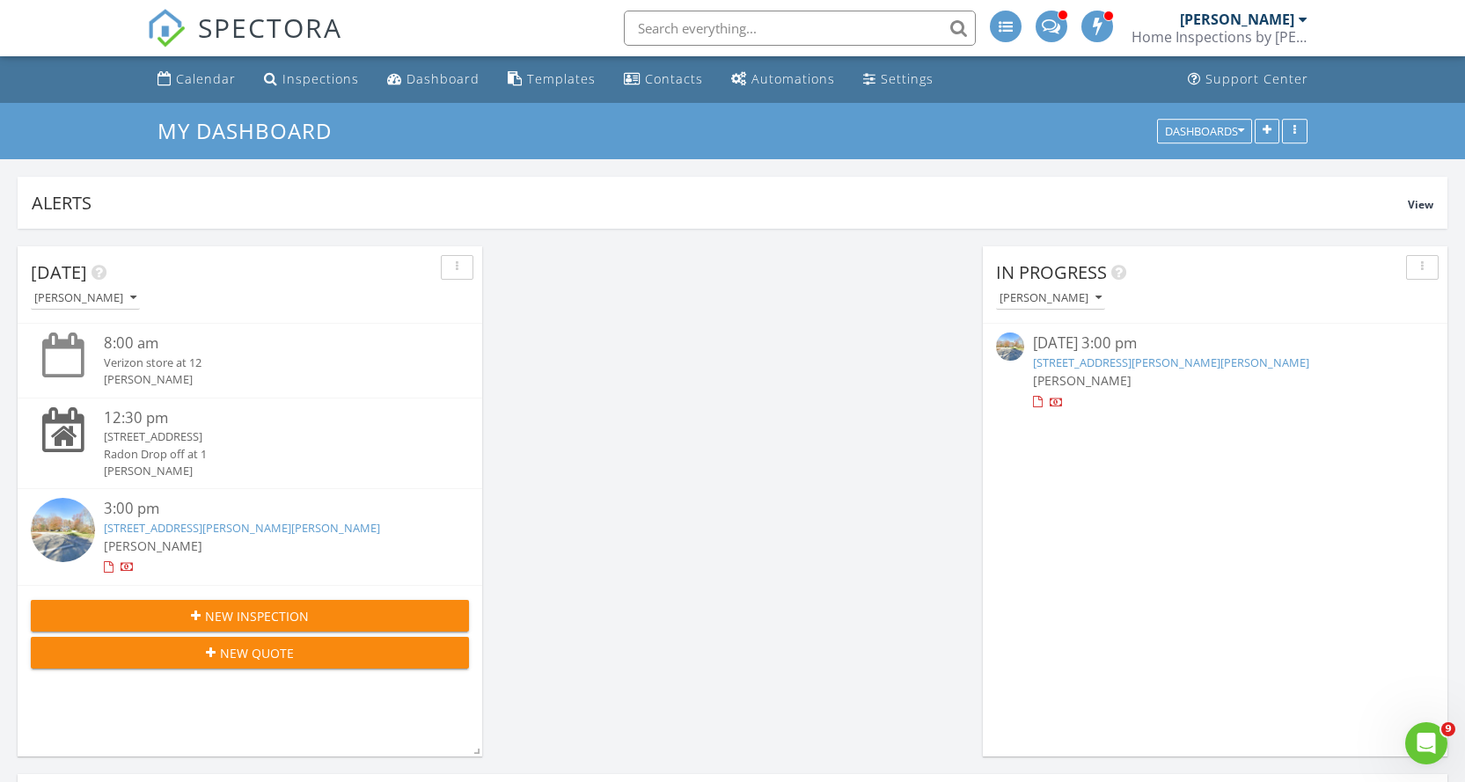
click at [194, 532] on link "[STREET_ADDRESS][PERSON_NAME][PERSON_NAME]" at bounding box center [242, 528] width 276 height 16
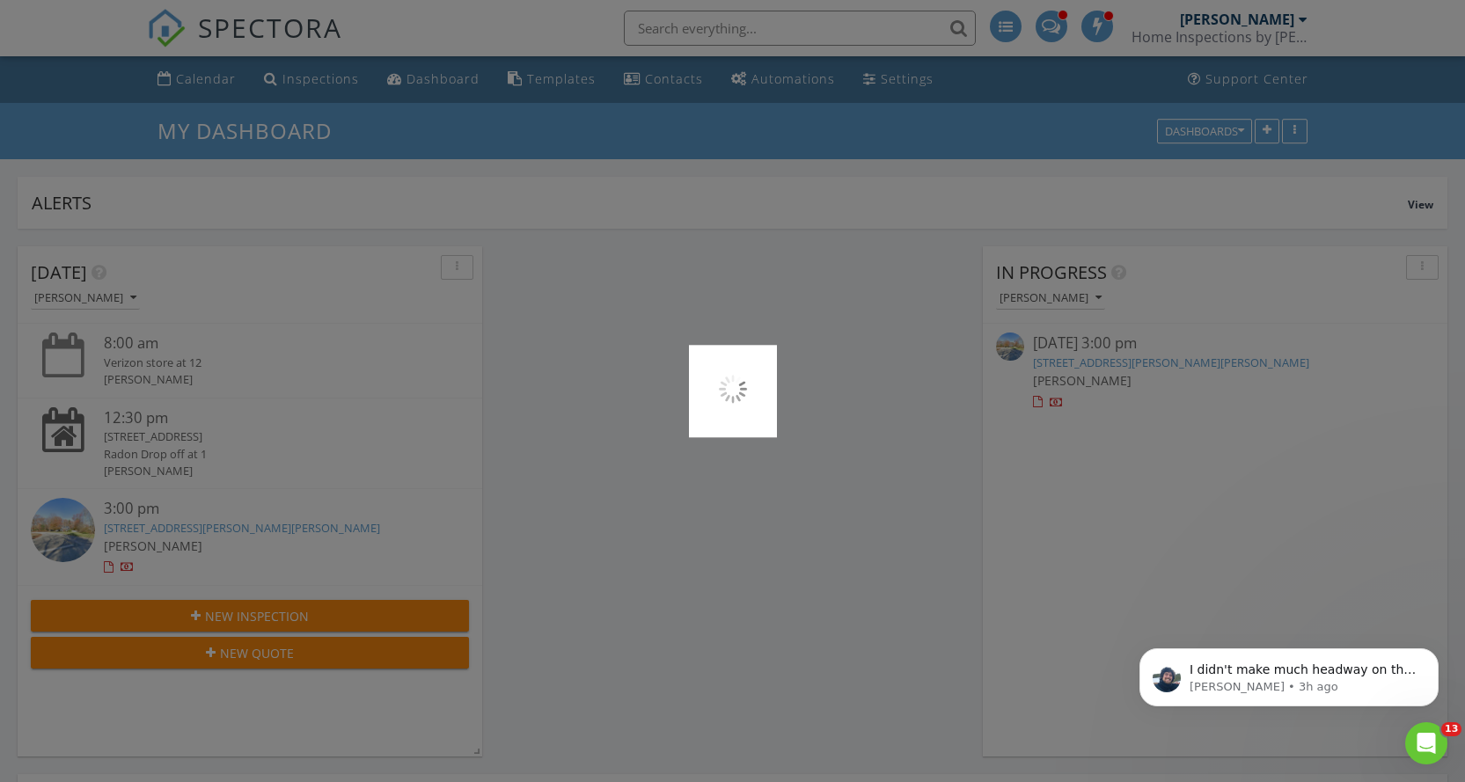
scroll to position [0, 0]
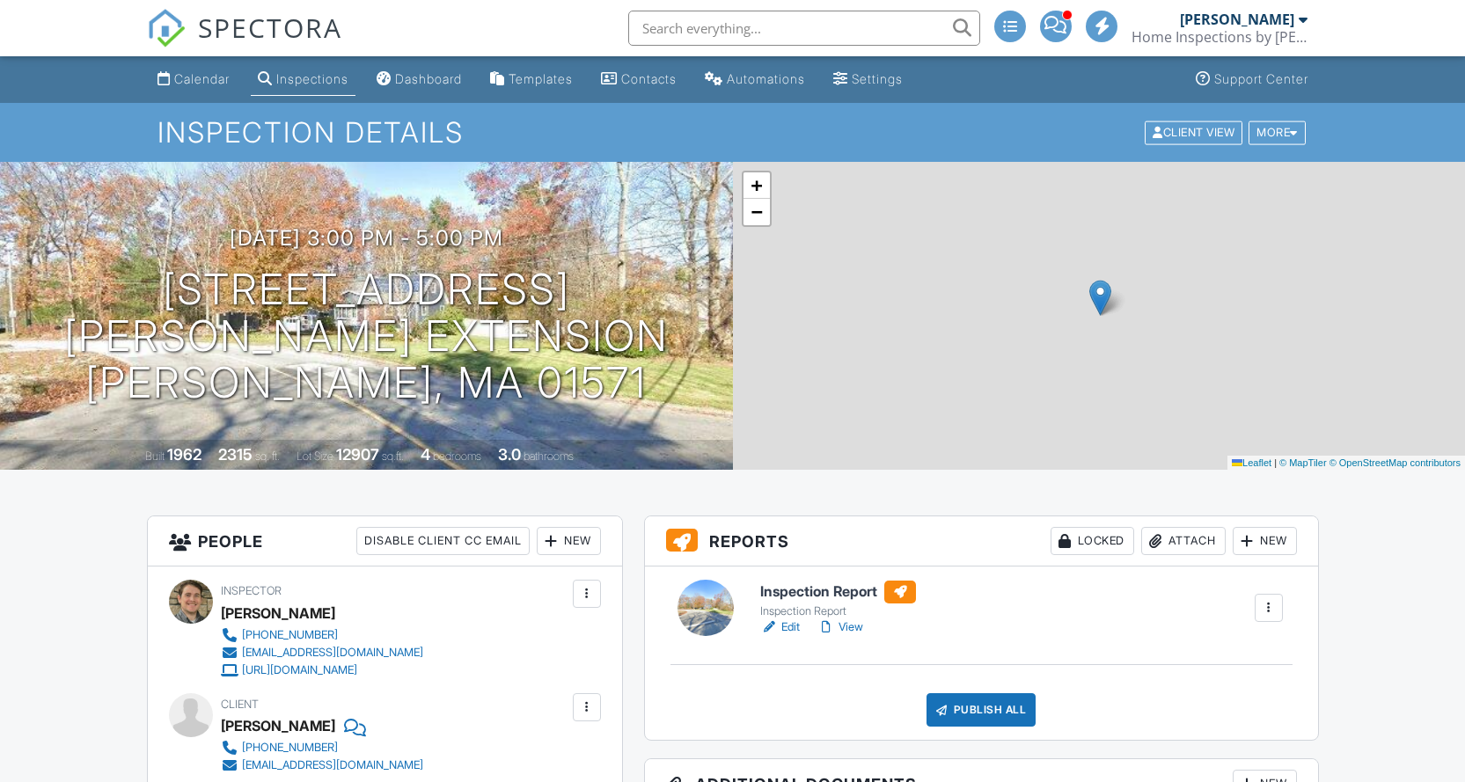
click at [792, 624] on link "Edit" at bounding box center [780, 628] width 40 height 18
